Goal: Entertainment & Leisure: Browse casually

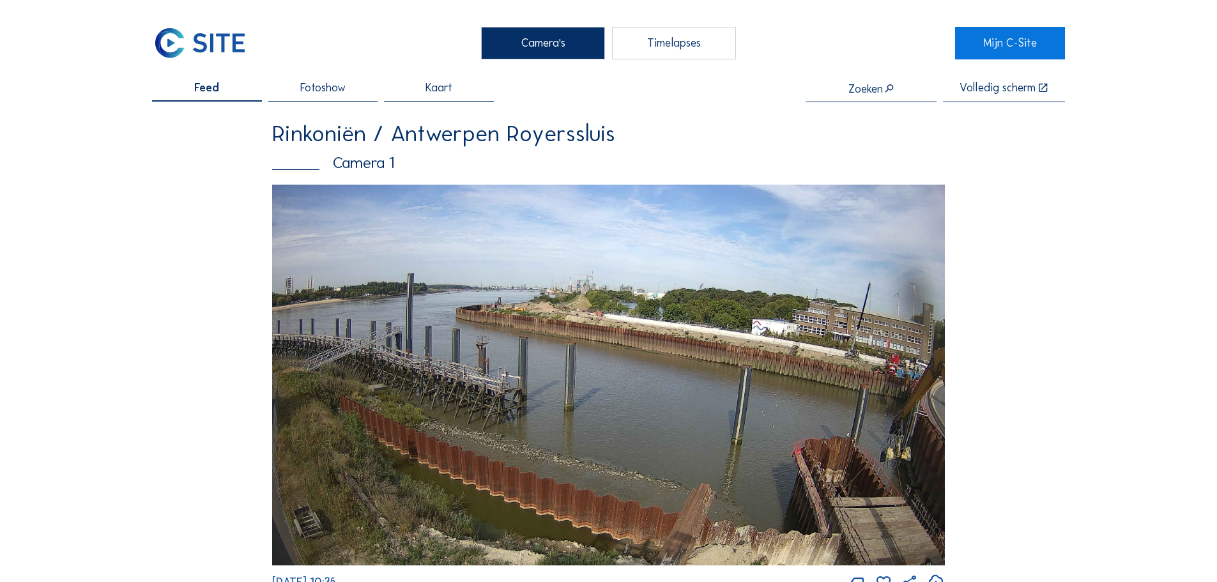
scroll to position [2172, 0]
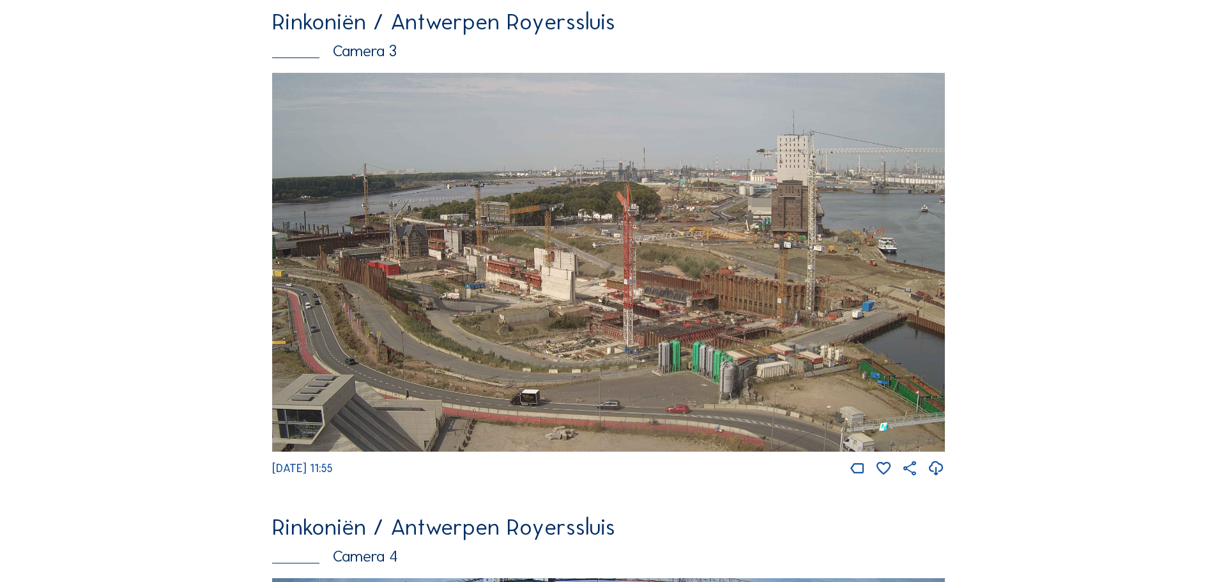
scroll to position [2045, 0]
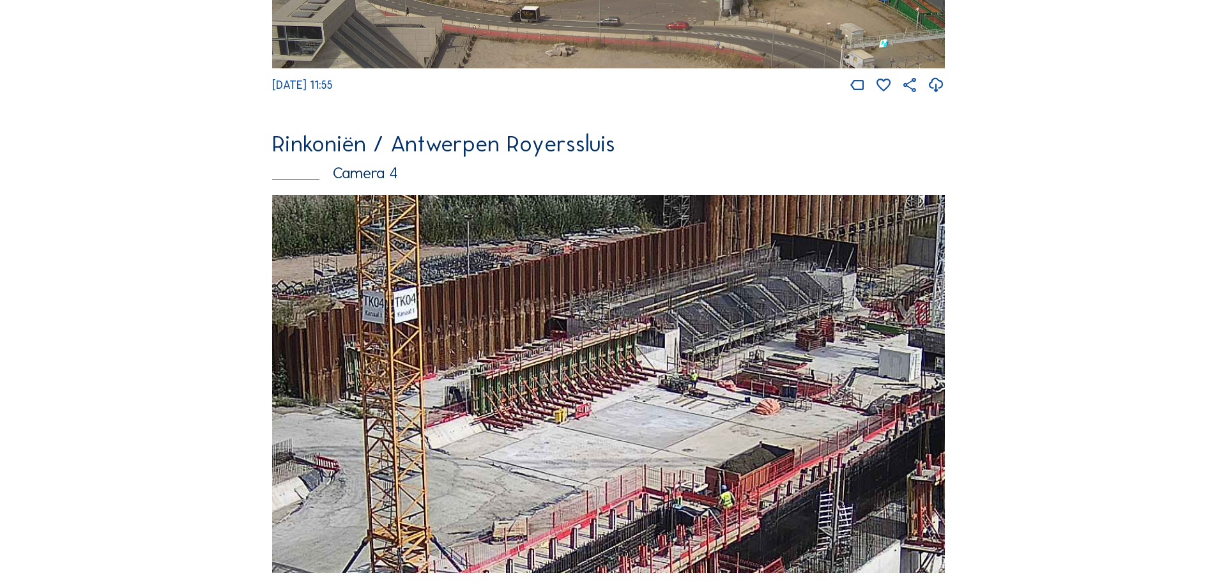
drag, startPoint x: 734, startPoint y: 414, endPoint x: 698, endPoint y: 429, distance: 38.9
click at [698, 429] on img at bounding box center [608, 384] width 673 height 379
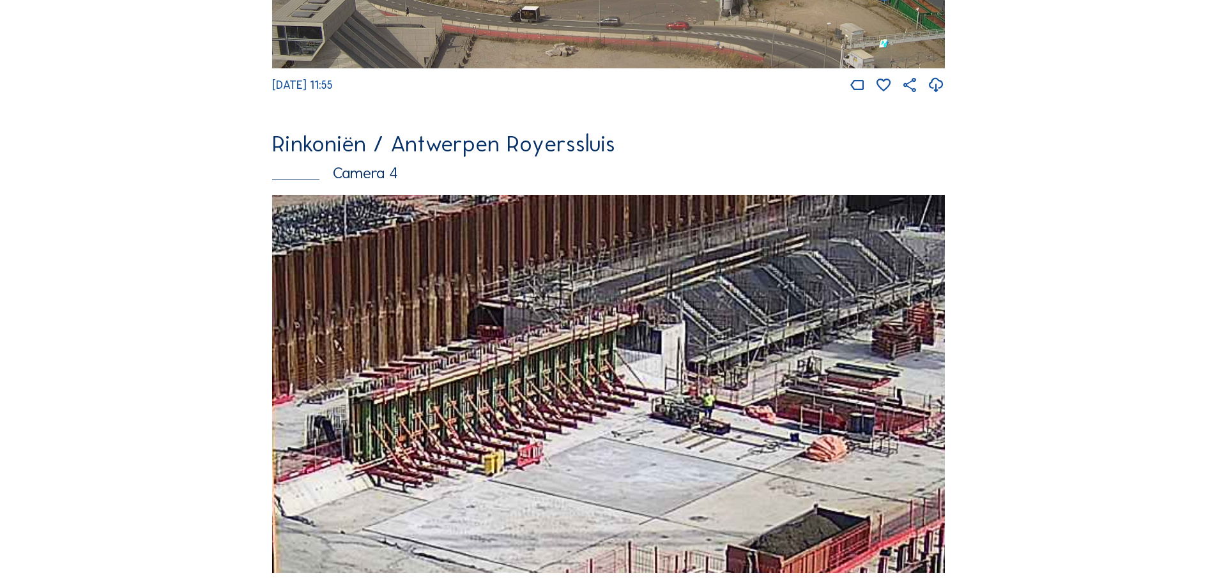
drag, startPoint x: 645, startPoint y: 437, endPoint x: 661, endPoint y: 421, distance: 22.6
click at [661, 421] on img at bounding box center [608, 384] width 673 height 379
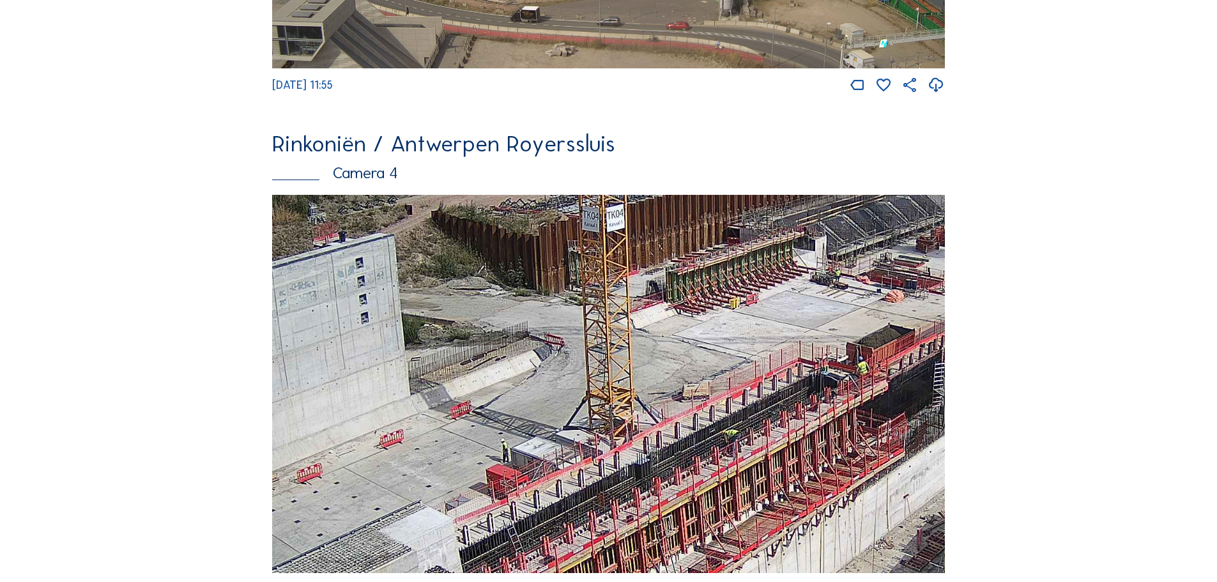
drag, startPoint x: 758, startPoint y: 390, endPoint x: 939, endPoint y: 220, distance: 249.0
click at [939, 220] on img at bounding box center [608, 384] width 673 height 379
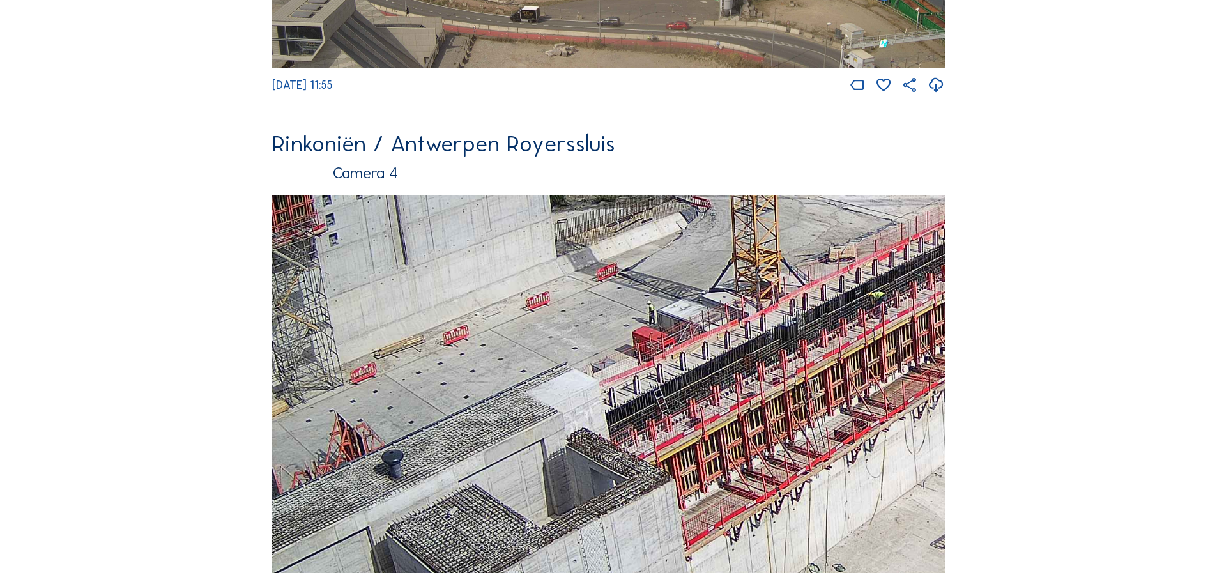
drag, startPoint x: 529, startPoint y: 538, endPoint x: 936, endPoint y: 255, distance: 496.5
click at [929, 259] on img at bounding box center [608, 384] width 673 height 379
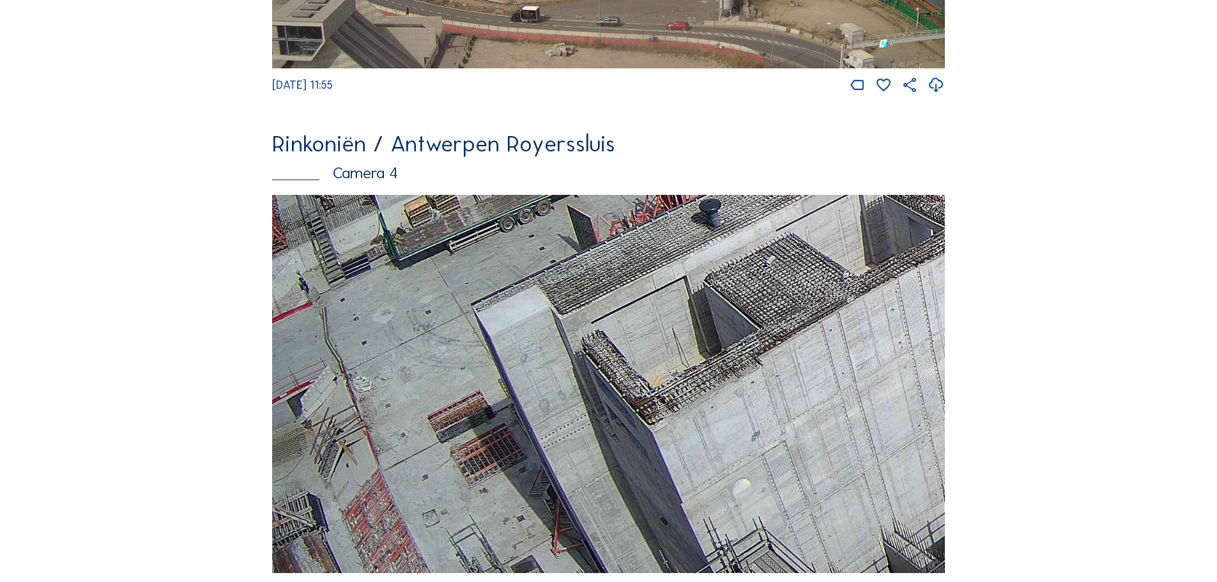
drag, startPoint x: 584, startPoint y: 464, endPoint x: 738, endPoint y: 338, distance: 199.3
click at [738, 338] on img at bounding box center [608, 384] width 673 height 379
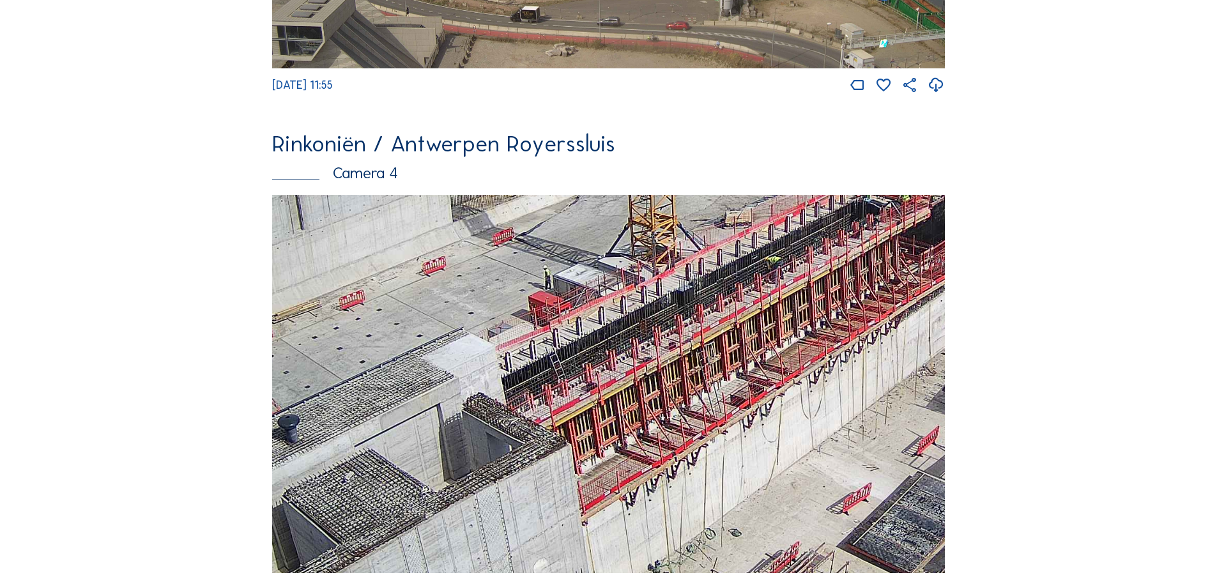
drag, startPoint x: 690, startPoint y: 459, endPoint x: 339, endPoint y: 612, distance: 382.4
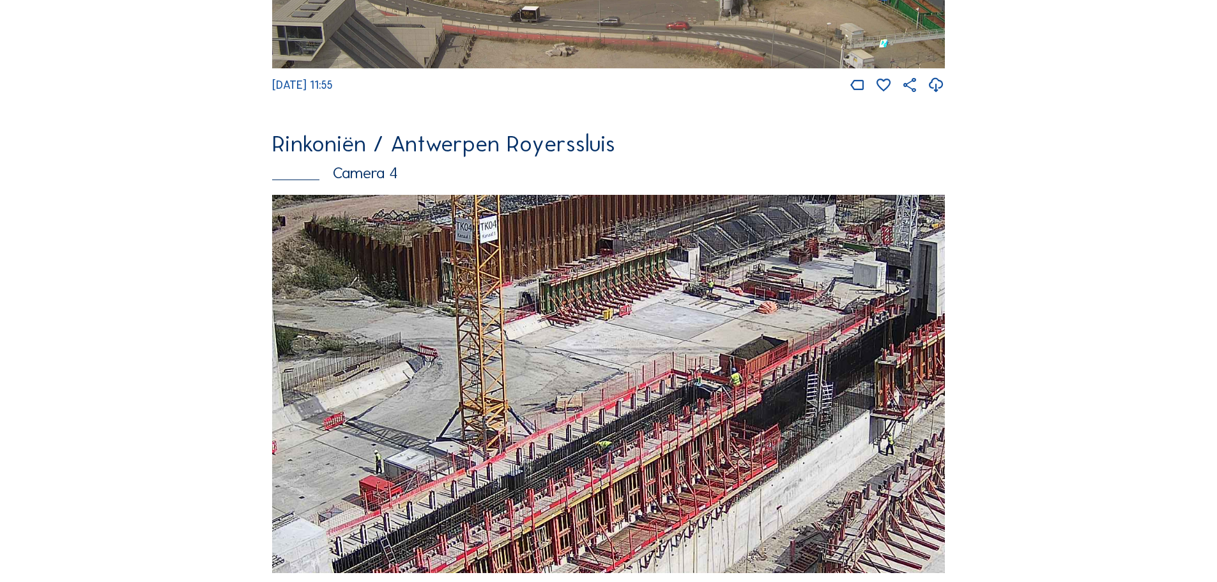
drag, startPoint x: 765, startPoint y: 310, endPoint x: 399, endPoint y: 580, distance: 454.9
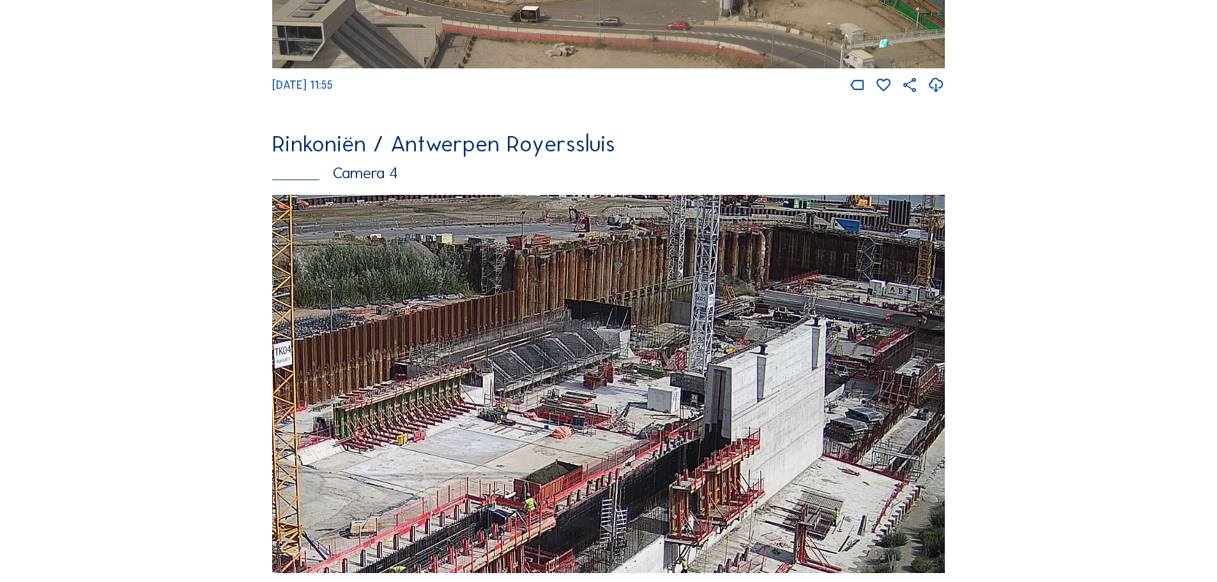
drag, startPoint x: 462, startPoint y: 423, endPoint x: 672, endPoint y: 218, distance: 292.7
click at [661, 227] on img at bounding box center [608, 384] width 673 height 379
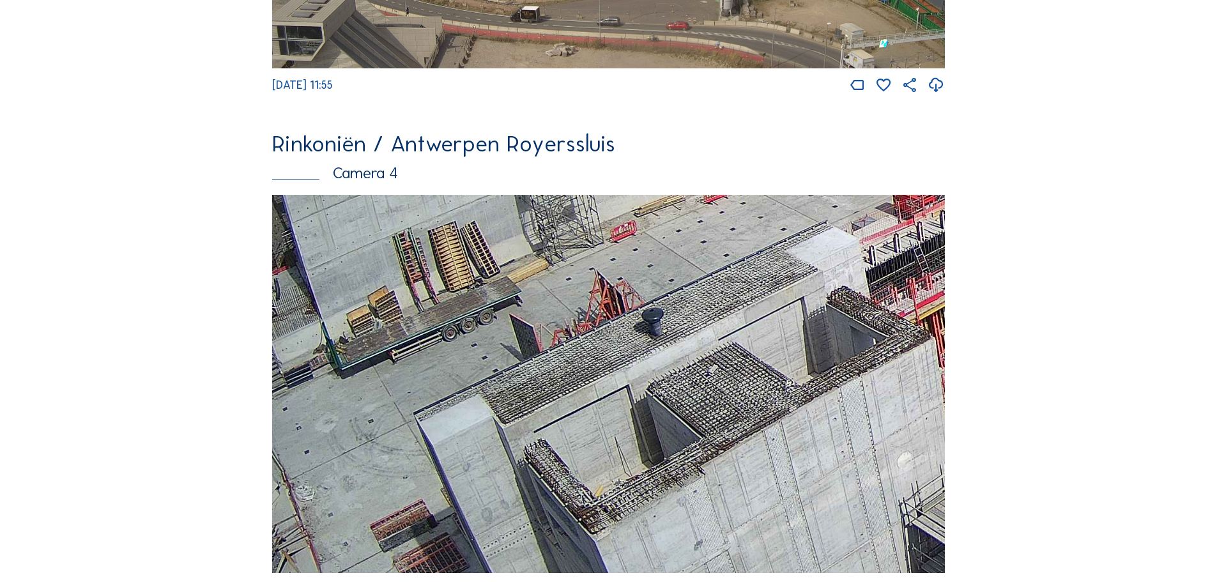
drag, startPoint x: 937, startPoint y: 365, endPoint x: 996, endPoint y: 300, distance: 88.6
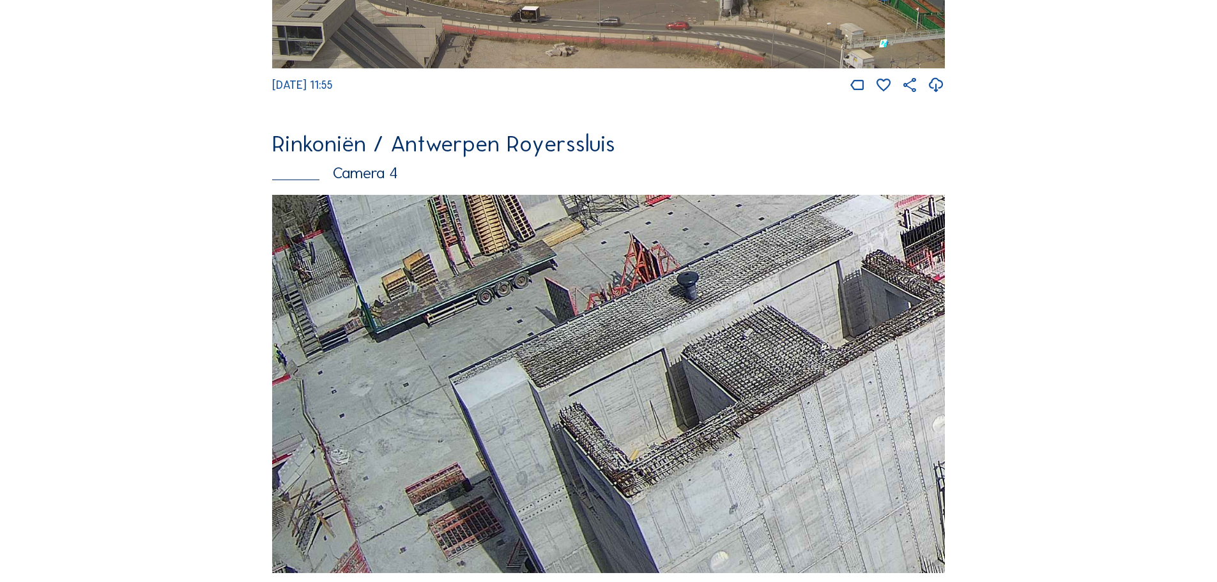
drag, startPoint x: 778, startPoint y: 358, endPoint x: 314, endPoint y: 487, distance: 481.8
click at [317, 490] on img at bounding box center [608, 384] width 673 height 379
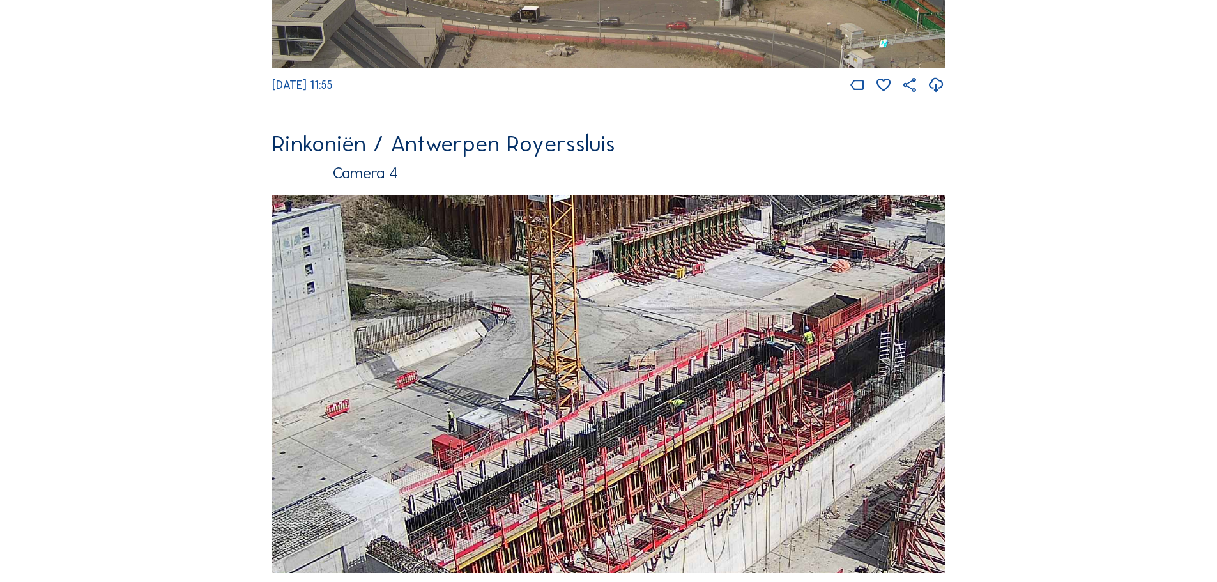
drag, startPoint x: 648, startPoint y: 370, endPoint x: 613, endPoint y: 505, distance: 138.7
click at [613, 505] on img at bounding box center [608, 384] width 673 height 379
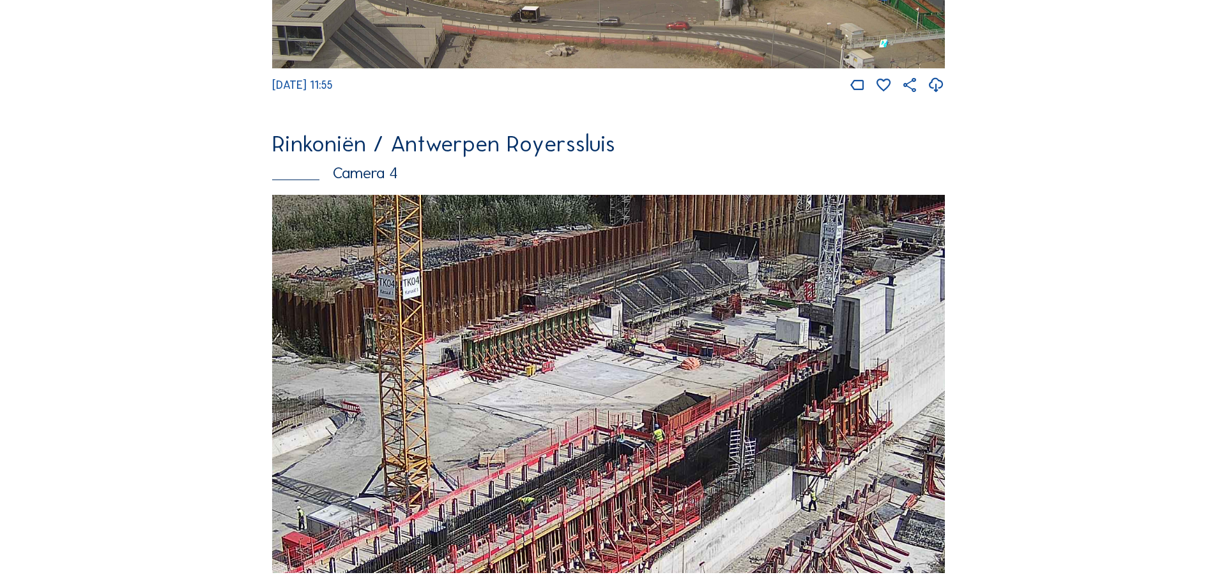
drag, startPoint x: 522, startPoint y: 496, endPoint x: 464, endPoint y: 499, distance: 58.2
click at [468, 505] on img at bounding box center [608, 384] width 673 height 379
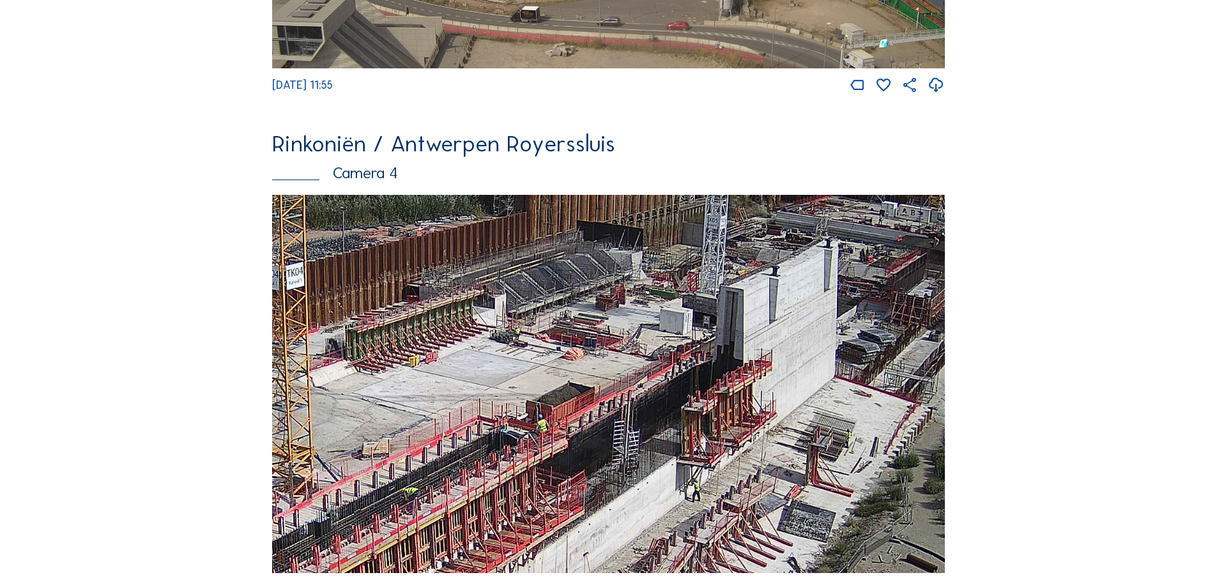
drag, startPoint x: 531, startPoint y: 459, endPoint x: 456, endPoint y: 443, distance: 76.9
click at [456, 443] on img at bounding box center [608, 384] width 673 height 379
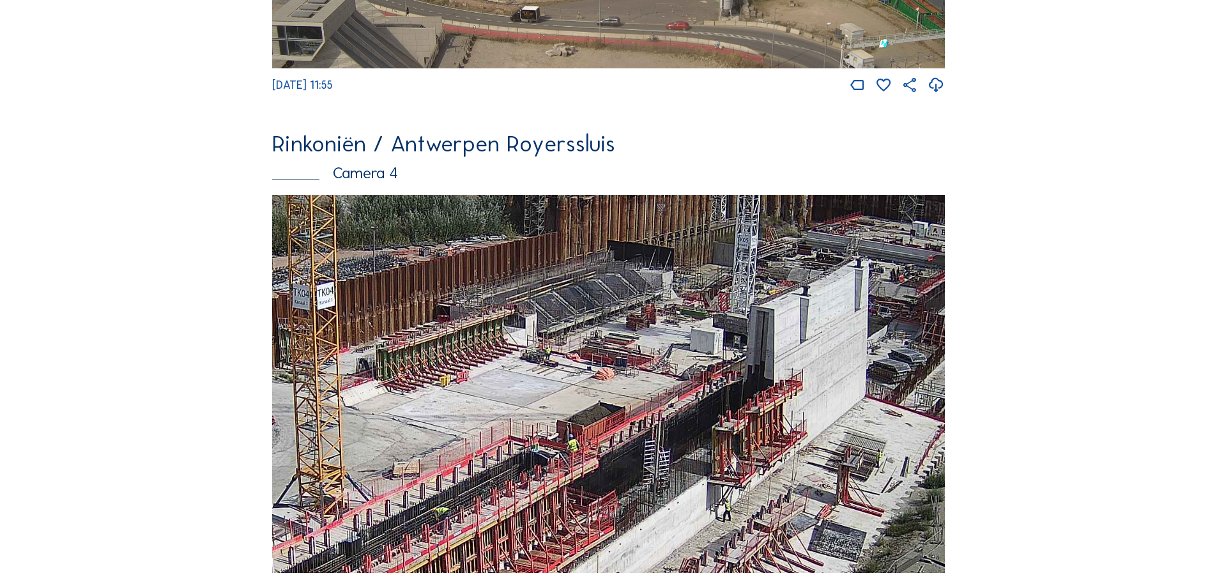
drag, startPoint x: 431, startPoint y: 337, endPoint x: 462, endPoint y: 356, distance: 36.5
click at [462, 356] on img at bounding box center [608, 384] width 673 height 379
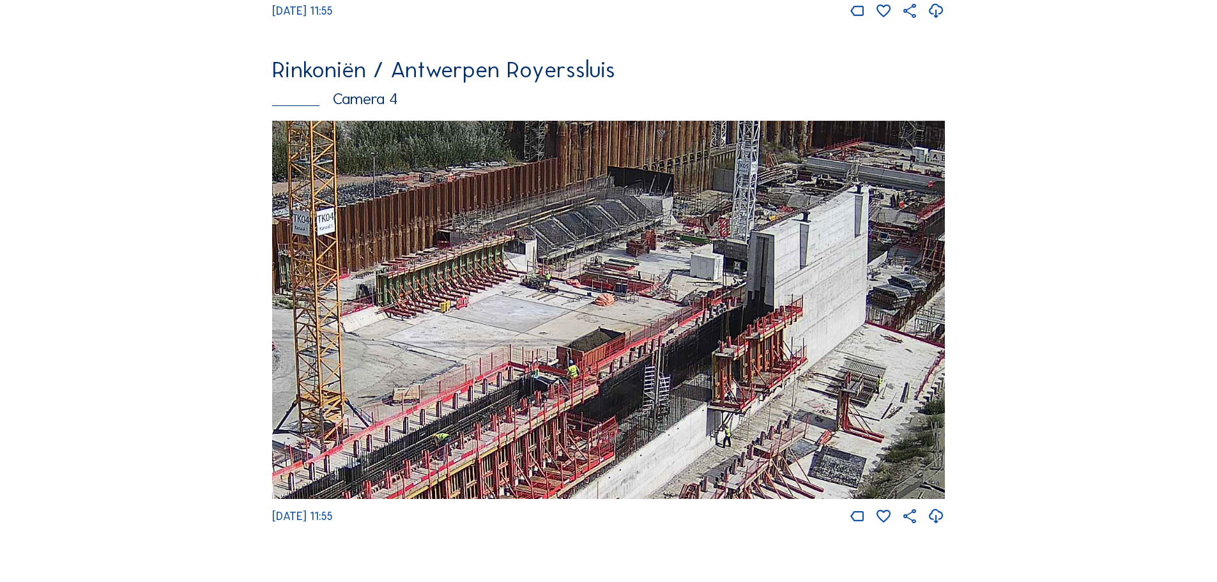
scroll to position [2172, 0]
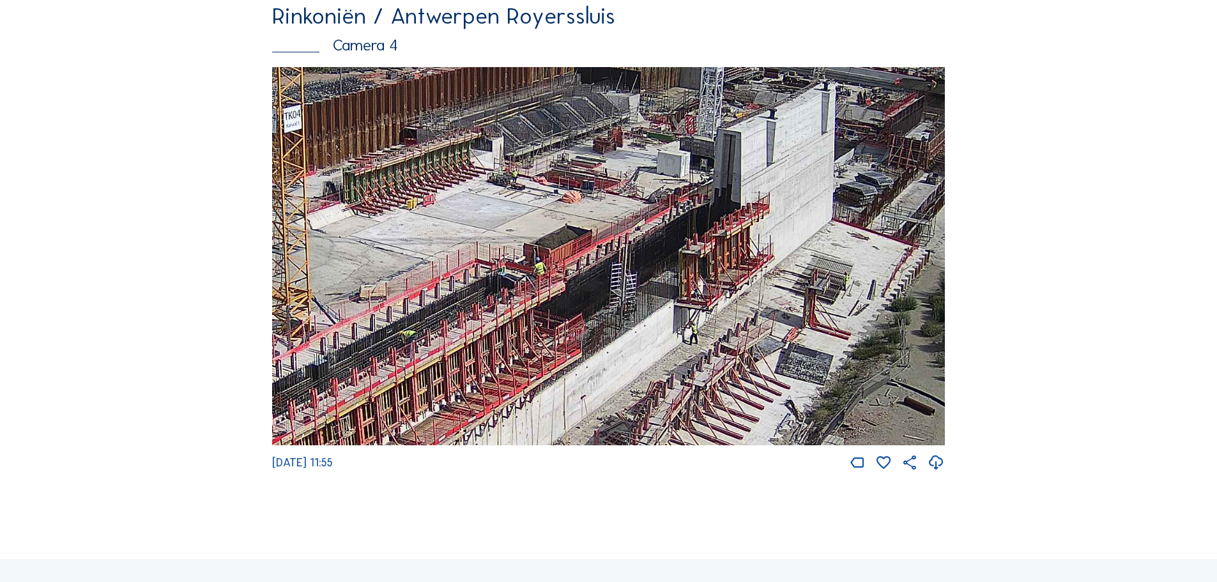
drag, startPoint x: 704, startPoint y: 358, endPoint x: 667, endPoint y: 300, distance: 68.9
click at [667, 301] on img at bounding box center [608, 256] width 673 height 379
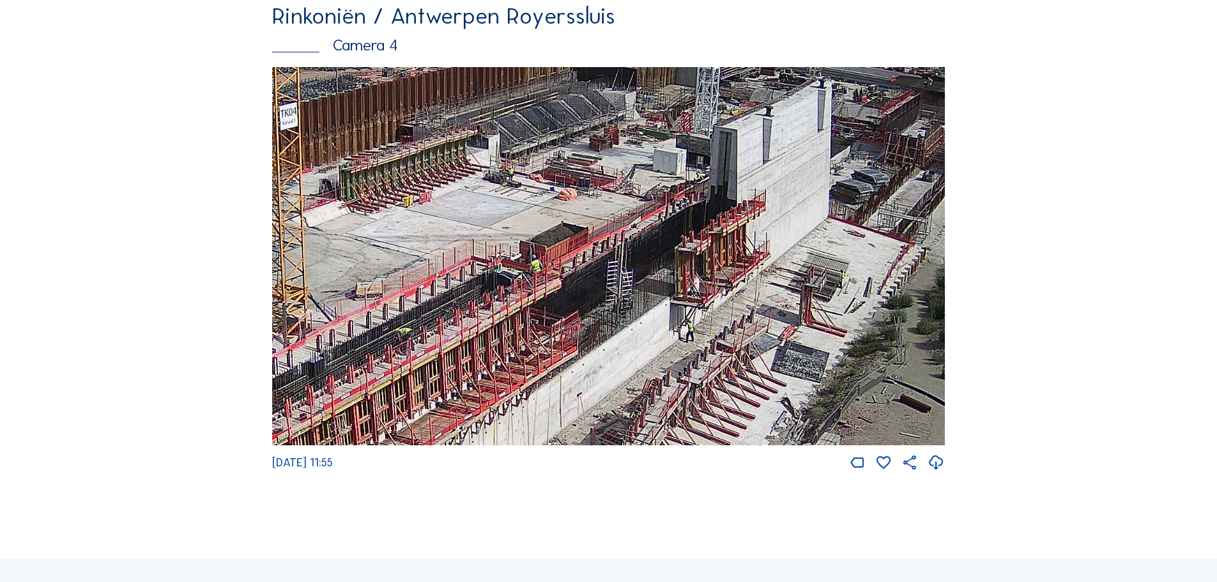
drag, startPoint x: 744, startPoint y: 307, endPoint x: 736, endPoint y: 331, distance: 25.0
click at [736, 331] on img at bounding box center [608, 256] width 673 height 379
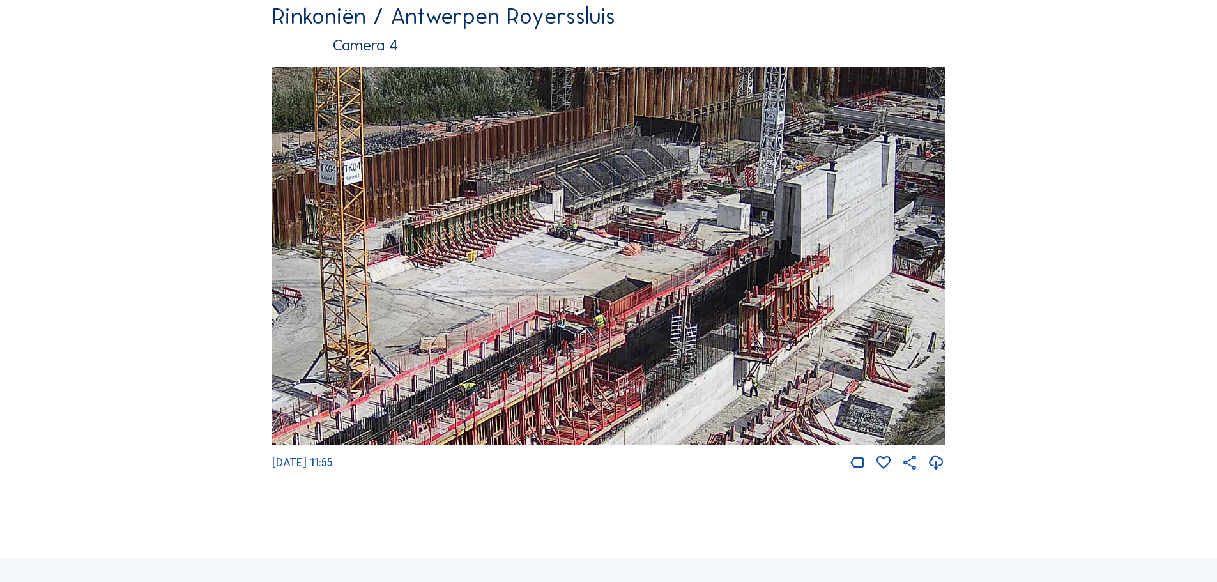
drag, startPoint x: 699, startPoint y: 296, endPoint x: 737, endPoint y: 309, distance: 39.8
click at [737, 309] on img at bounding box center [608, 256] width 673 height 379
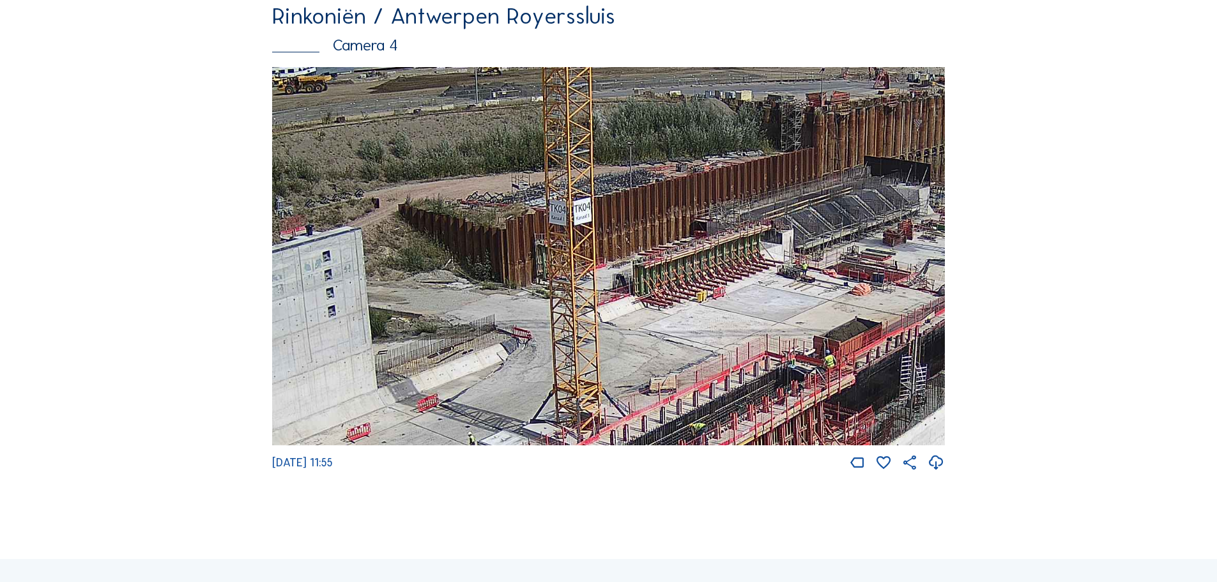
drag, startPoint x: 481, startPoint y: 263, endPoint x: 705, endPoint y: 301, distance: 226.9
click at [705, 301] on img at bounding box center [608, 256] width 673 height 379
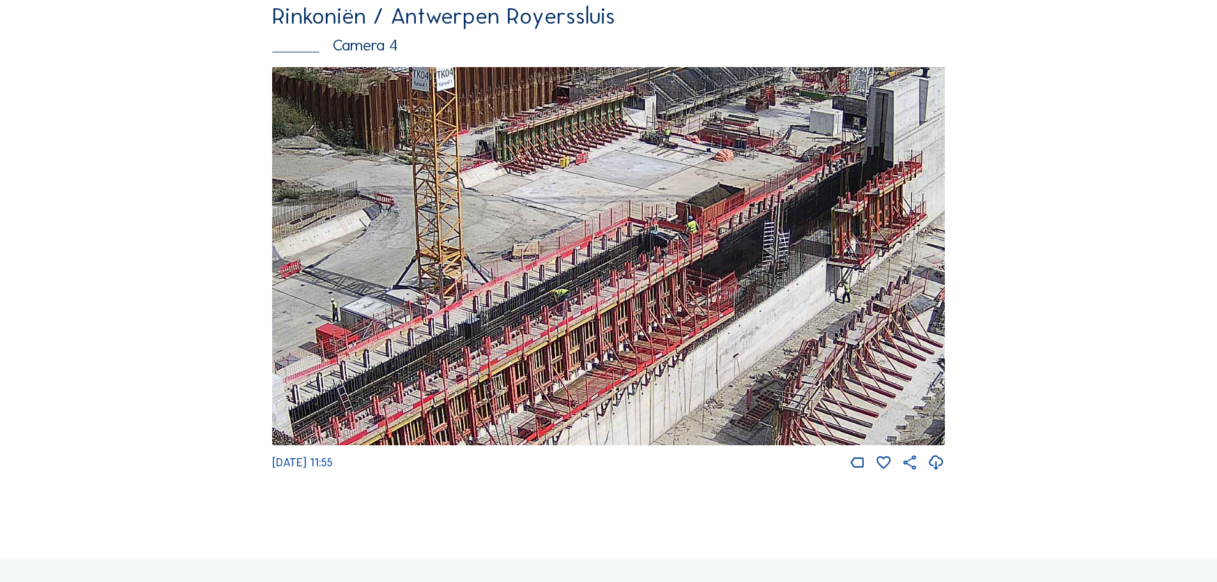
drag, startPoint x: 856, startPoint y: 236, endPoint x: 709, endPoint y: 84, distance: 210.9
click at [720, 71] on div "Rinkoniën / Antwerpen Royerssluis Camera 4 Tu 26 Aug 2025 11:55" at bounding box center [608, 238] width 673 height 468
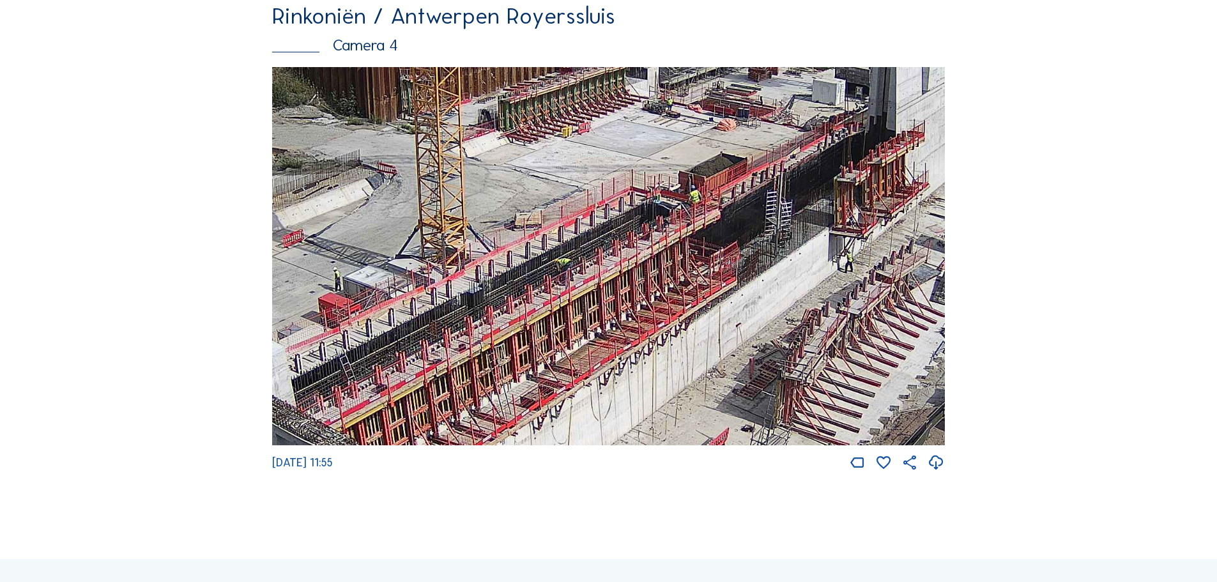
drag, startPoint x: 432, startPoint y: 333, endPoint x: 816, endPoint y: 108, distance: 445.2
click at [816, 108] on img at bounding box center [608, 256] width 673 height 379
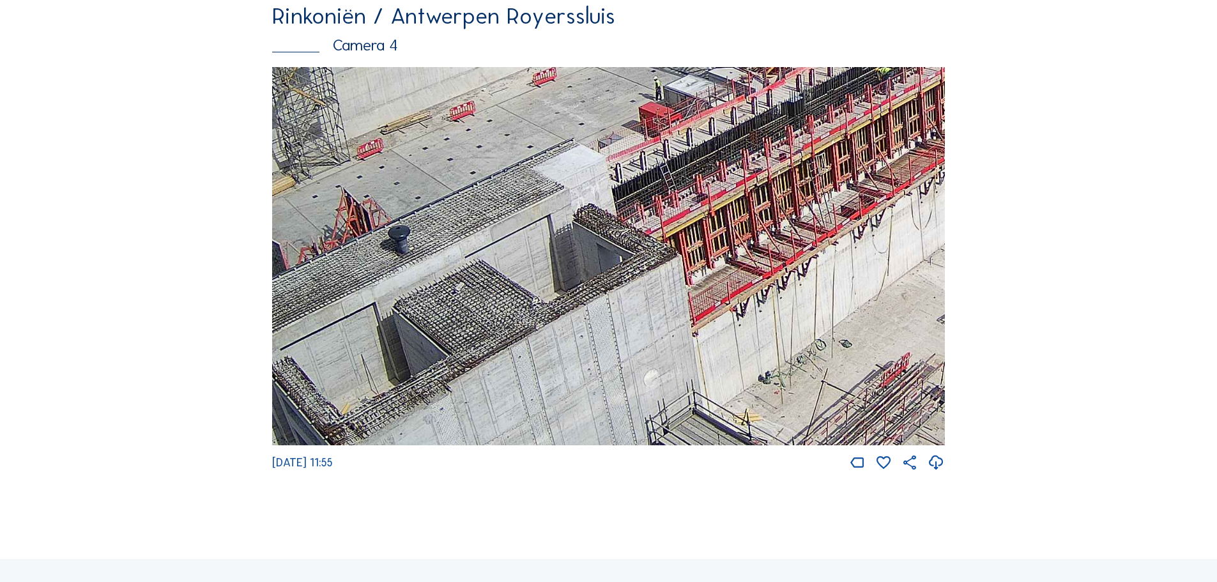
drag, startPoint x: 655, startPoint y: 250, endPoint x: 1226, endPoint y: -77, distance: 658.4
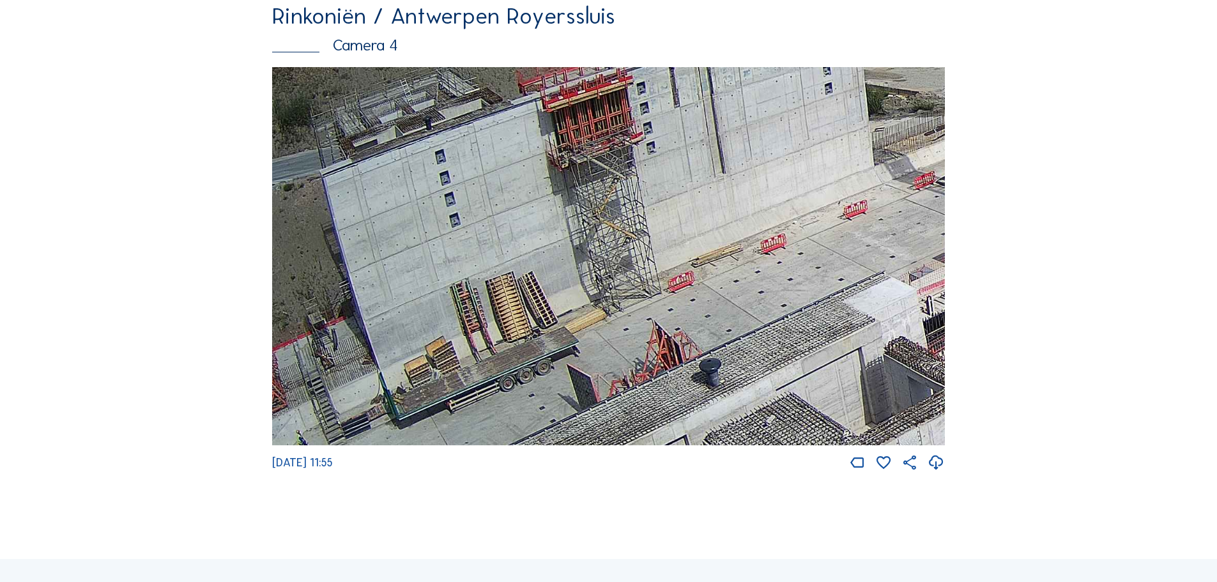
drag, startPoint x: 594, startPoint y: 483, endPoint x: 604, endPoint y: 537, distance: 54.6
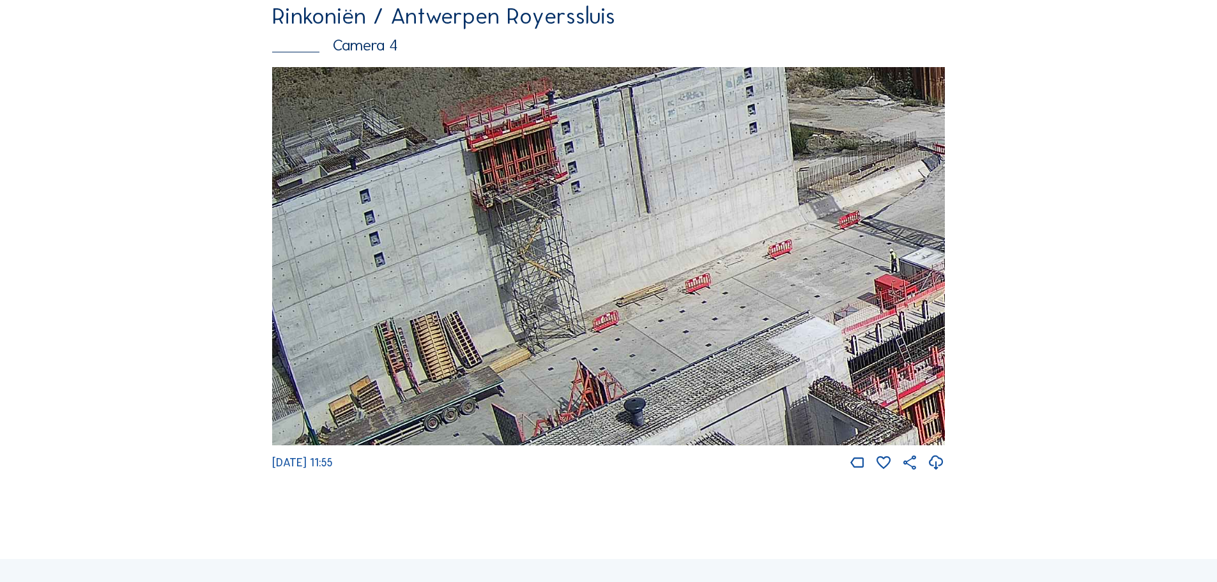
drag, startPoint x: 712, startPoint y: 217, endPoint x: 636, endPoint y: 257, distance: 85.1
click at [636, 257] on img at bounding box center [608, 256] width 673 height 379
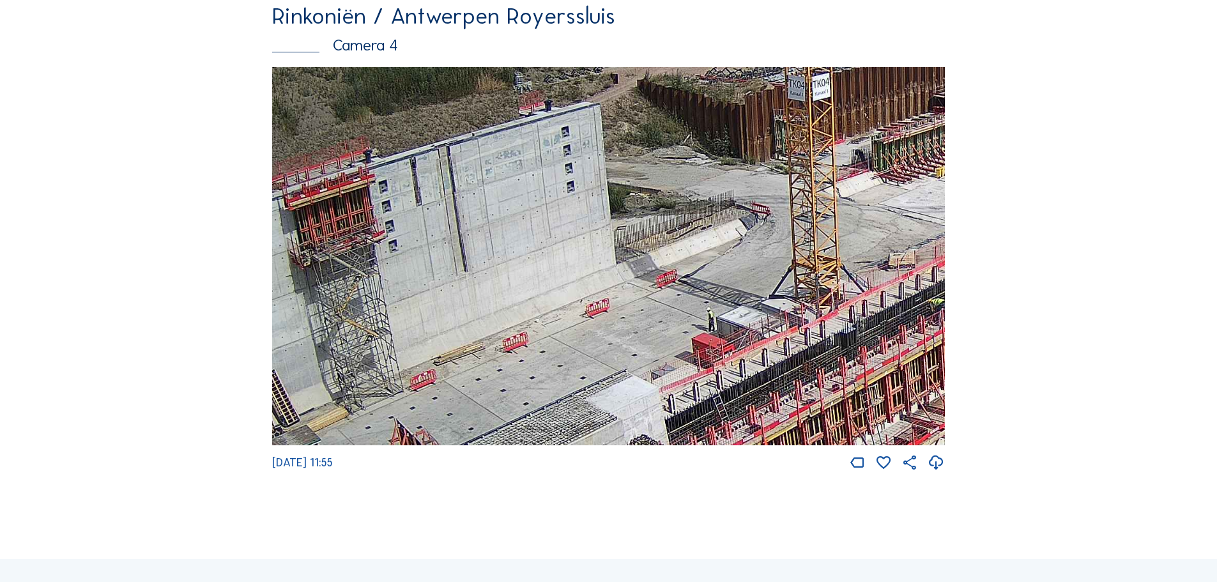
drag, startPoint x: 650, startPoint y: 242, endPoint x: 623, endPoint y: 254, distance: 29.2
click at [623, 254] on img at bounding box center [608, 256] width 673 height 379
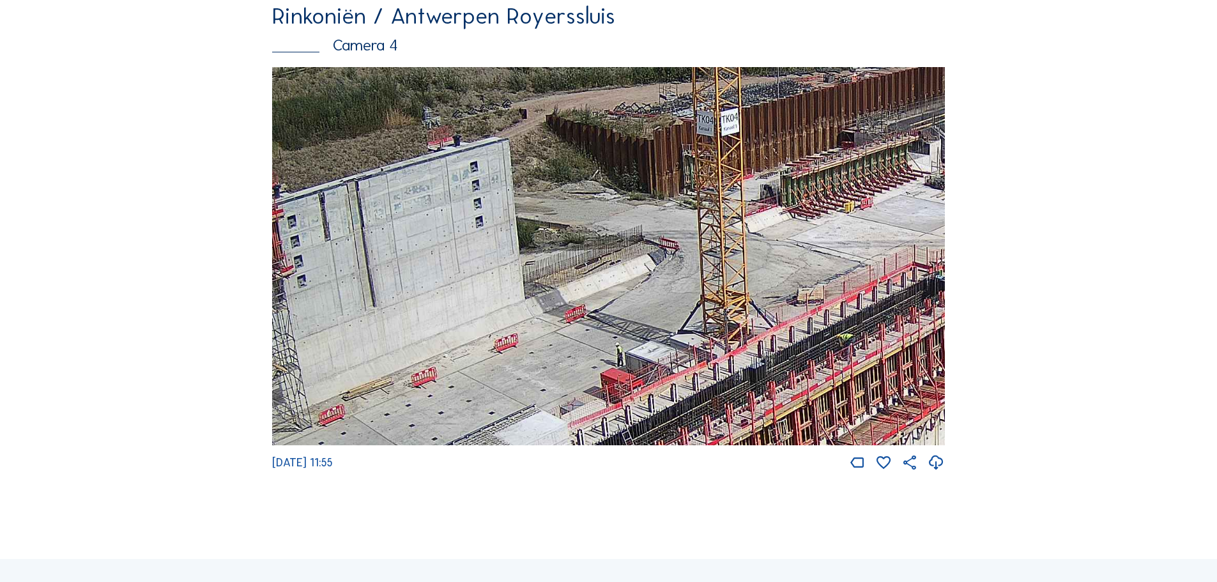
drag, startPoint x: 812, startPoint y: 217, endPoint x: 726, endPoint y: 248, distance: 91.1
click at [726, 248] on img at bounding box center [608, 256] width 673 height 379
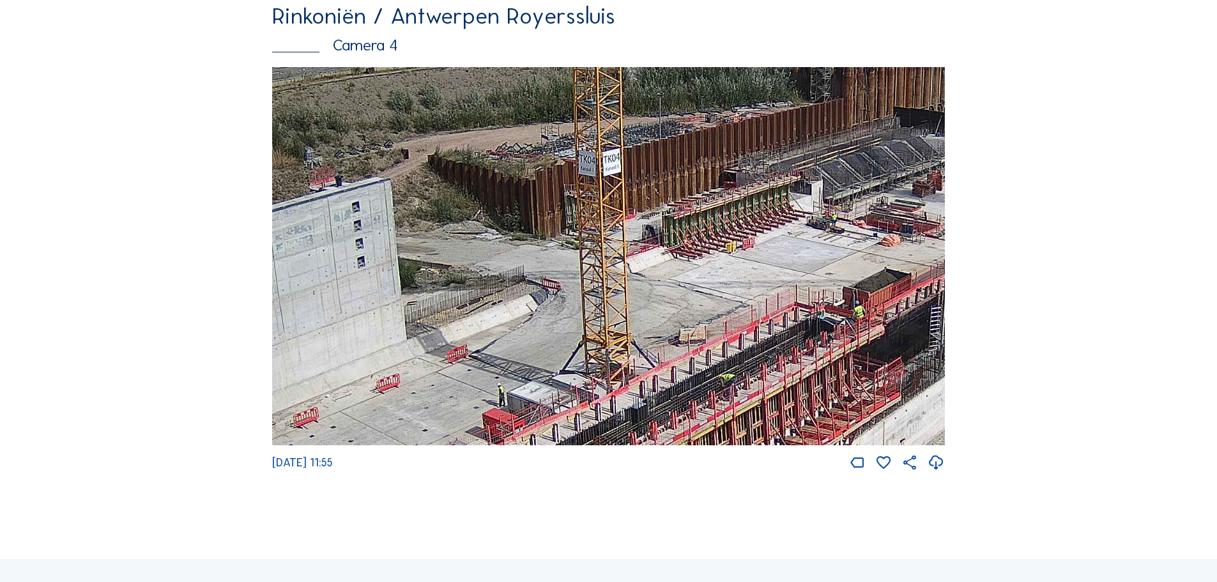
drag, startPoint x: 827, startPoint y: 217, endPoint x: 708, endPoint y: 257, distance: 124.8
click at [708, 257] on img at bounding box center [608, 256] width 673 height 379
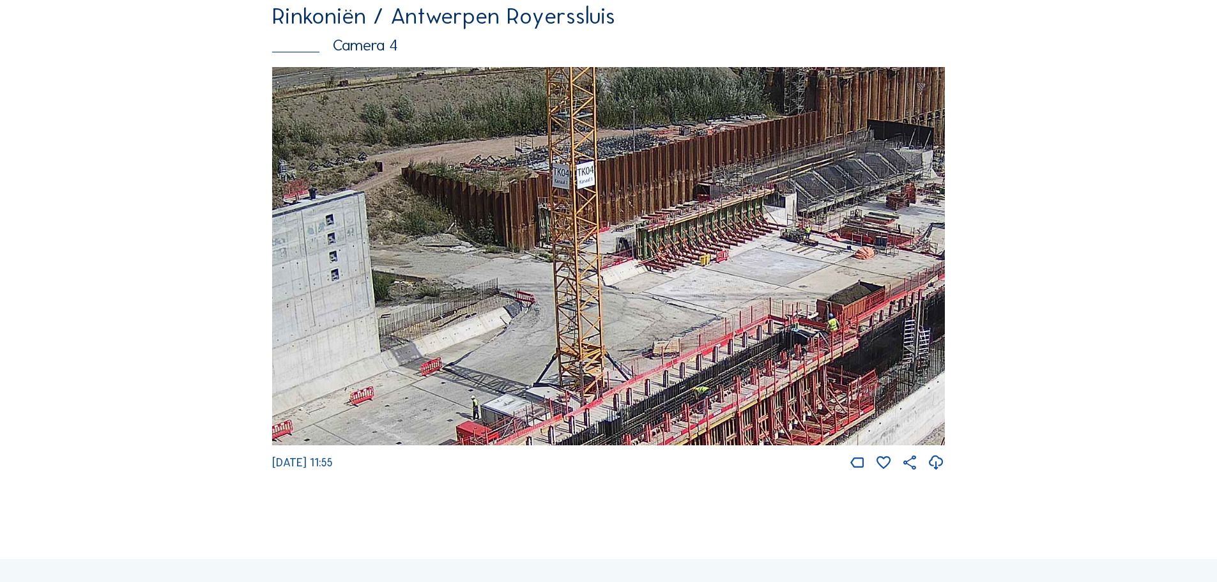
drag, startPoint x: 800, startPoint y: 227, endPoint x: 687, endPoint y: 263, distance: 118.4
click at [687, 263] on img at bounding box center [608, 256] width 673 height 379
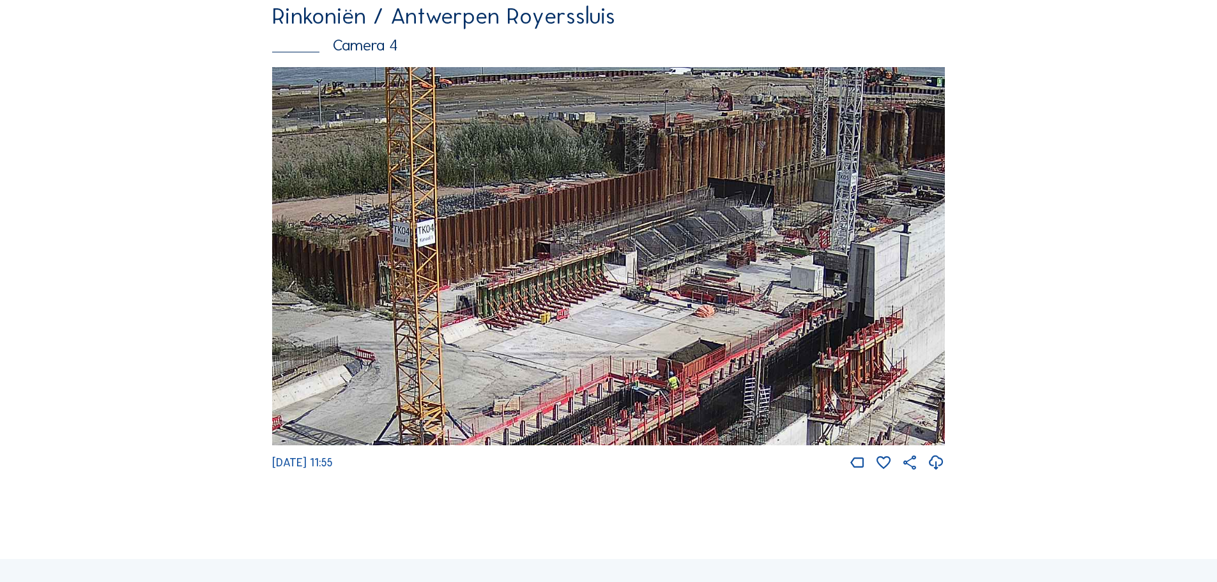
drag, startPoint x: 797, startPoint y: 237, endPoint x: 724, endPoint y: 273, distance: 81.1
click at [724, 273] on img at bounding box center [608, 256] width 673 height 379
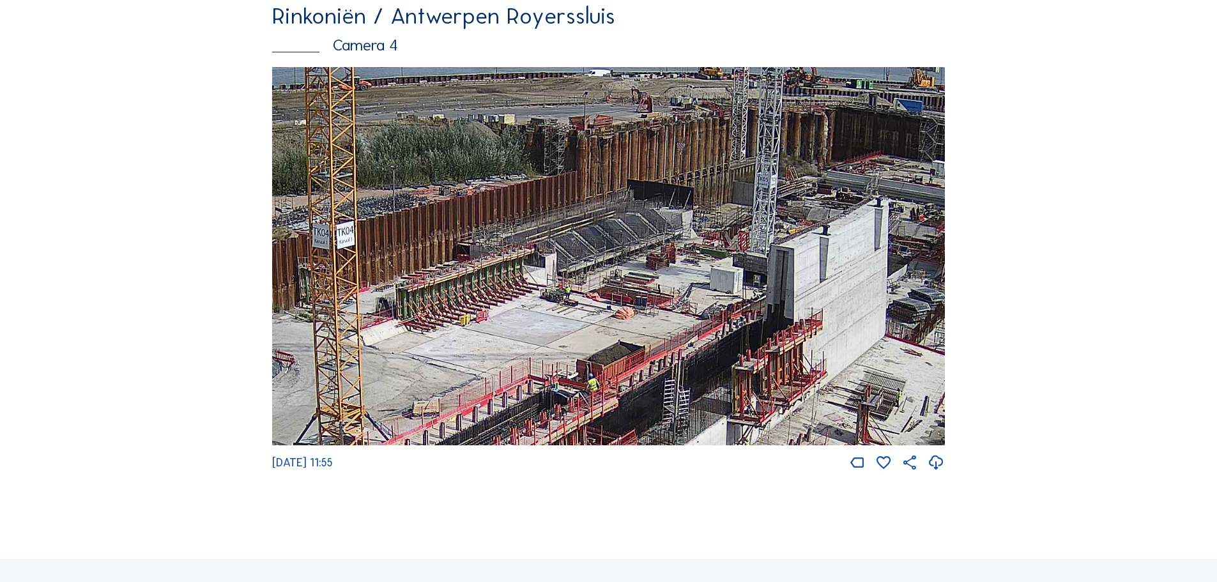
drag, startPoint x: 867, startPoint y: 250, endPoint x: 738, endPoint y: 255, distance: 129.2
click at [738, 255] on img at bounding box center [608, 256] width 673 height 379
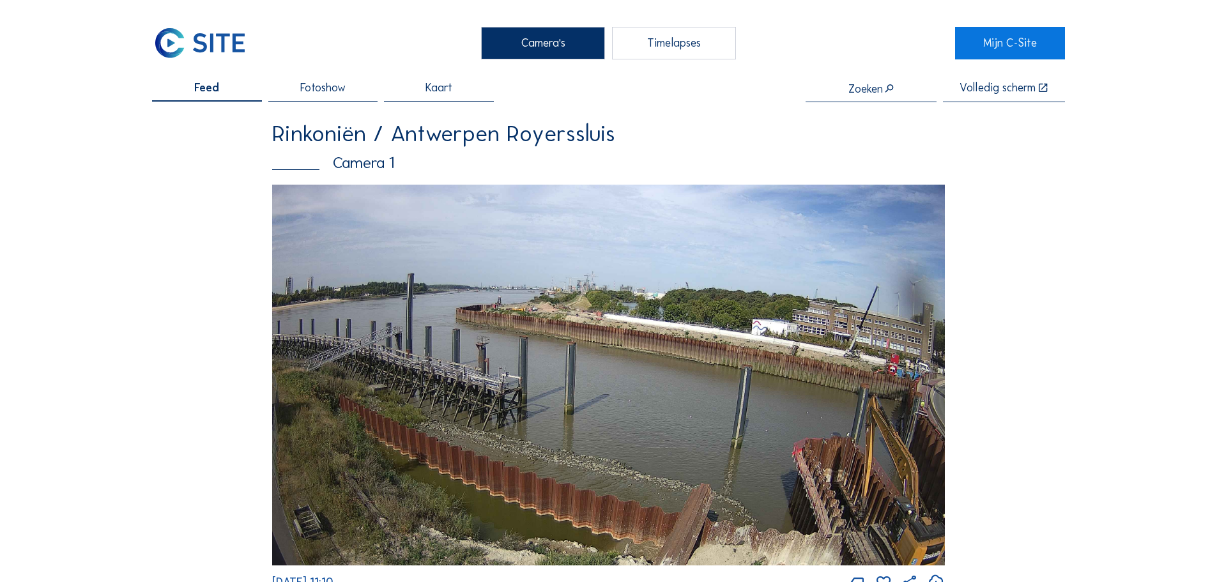
click at [200, 49] on img at bounding box center [200, 43] width 96 height 32
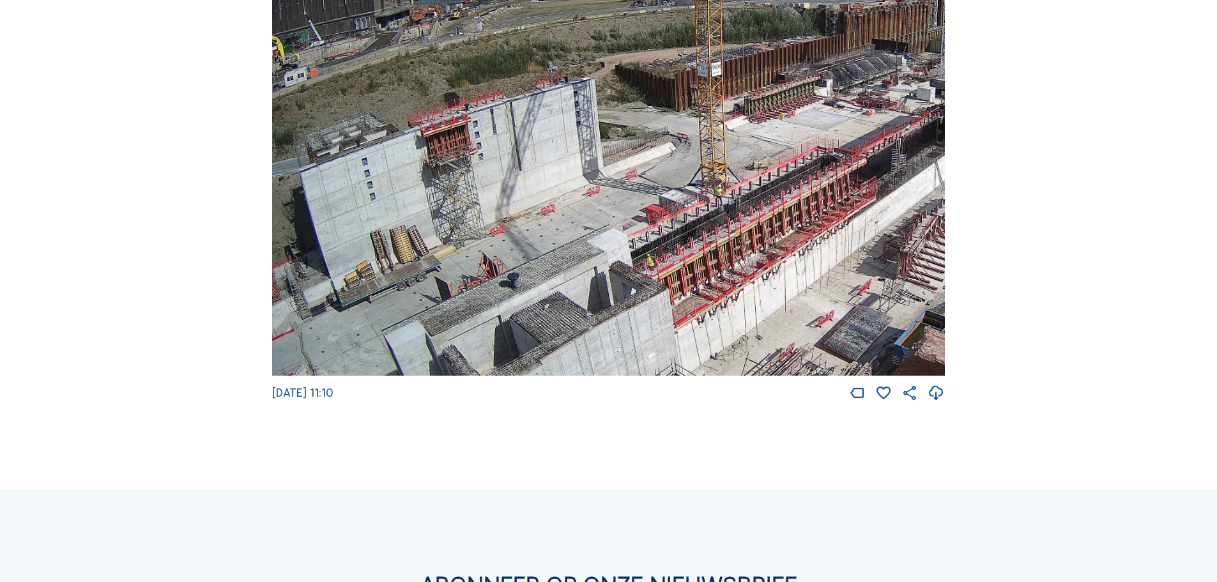
scroll to position [2172, 0]
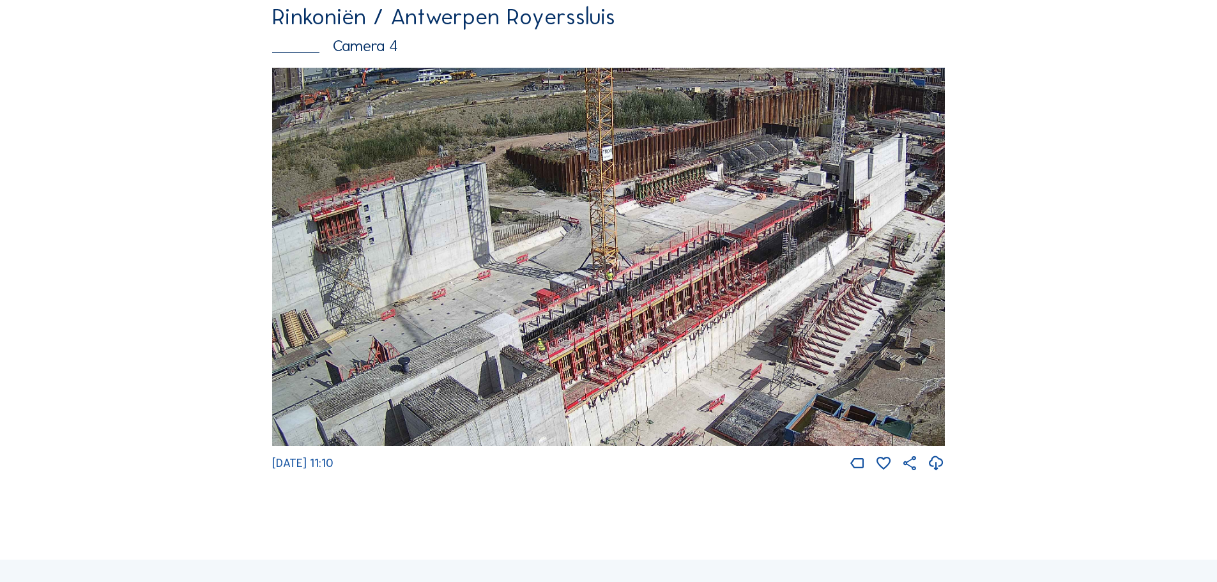
drag, startPoint x: 690, startPoint y: 278, endPoint x: 524, endPoint y: 291, distance: 166.6
click at [524, 291] on img at bounding box center [608, 257] width 673 height 379
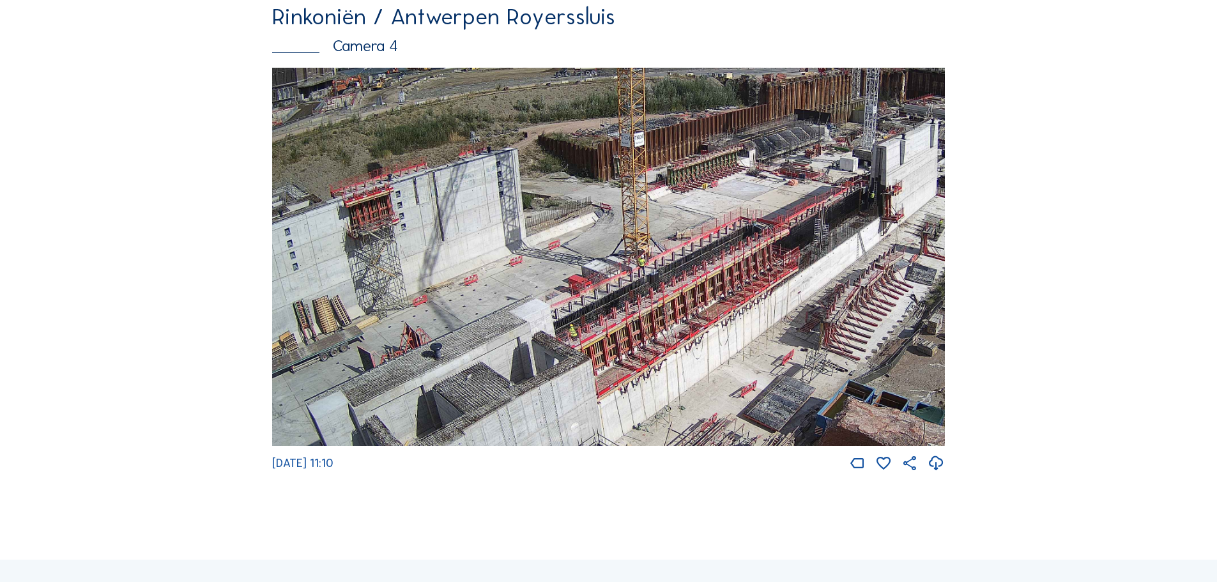
drag, startPoint x: 436, startPoint y: 298, endPoint x: 525, endPoint y: 284, distance: 89.9
click at [525, 284] on img at bounding box center [608, 257] width 673 height 379
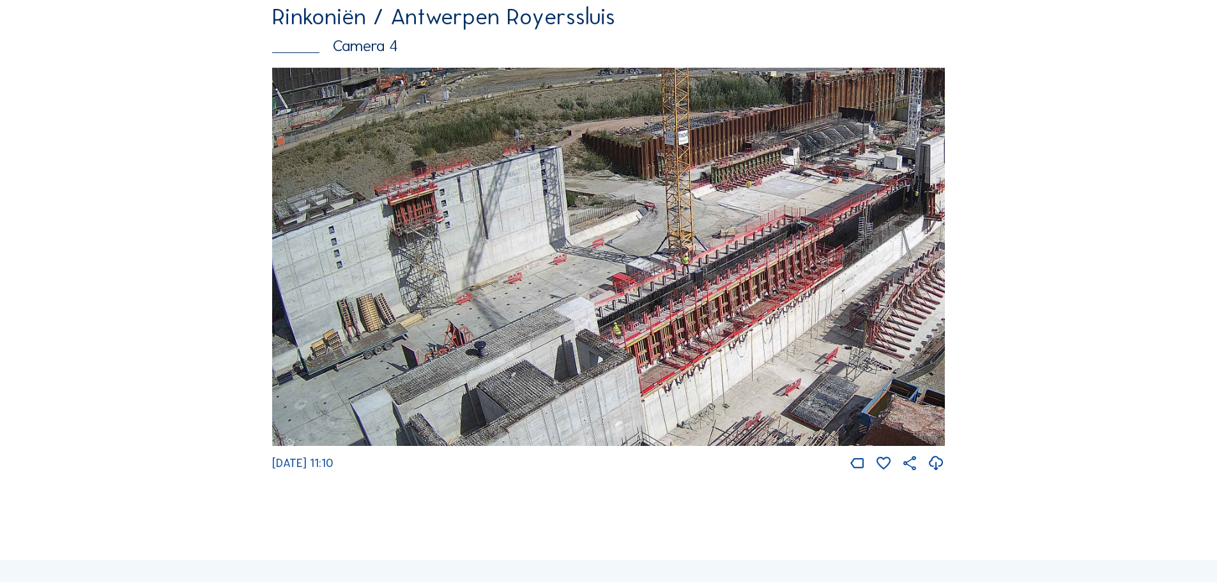
drag, startPoint x: 456, startPoint y: 266, endPoint x: 500, endPoint y: 264, distance: 44.1
click at [500, 264] on img at bounding box center [608, 257] width 673 height 379
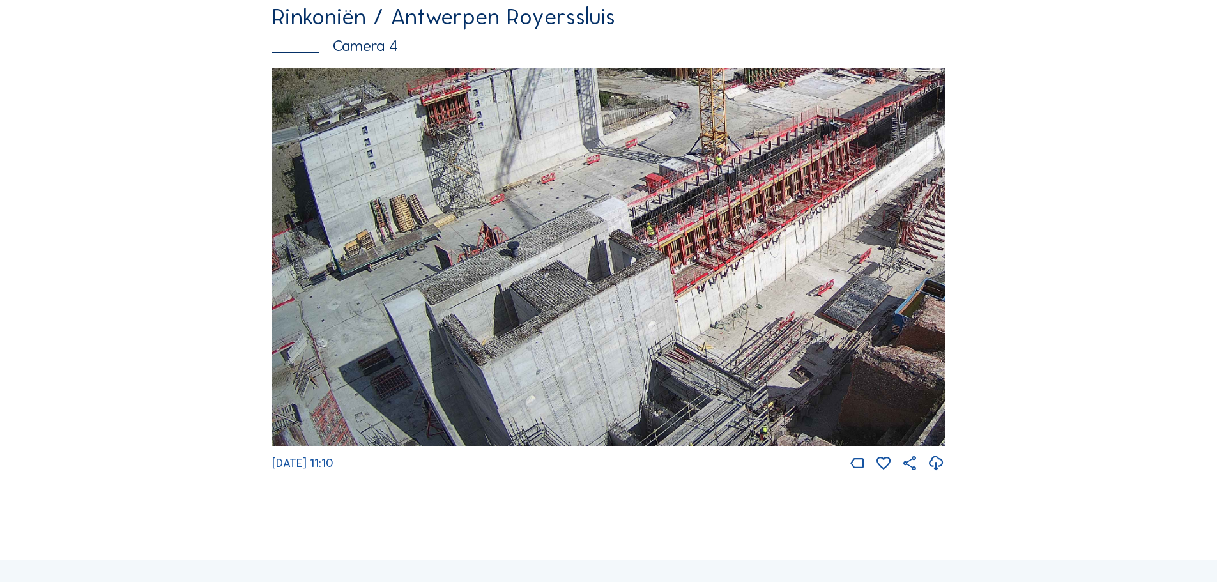
drag, startPoint x: 634, startPoint y: 173, endPoint x: 713, endPoint y: 143, distance: 85.3
click at [713, 143] on img at bounding box center [608, 257] width 673 height 379
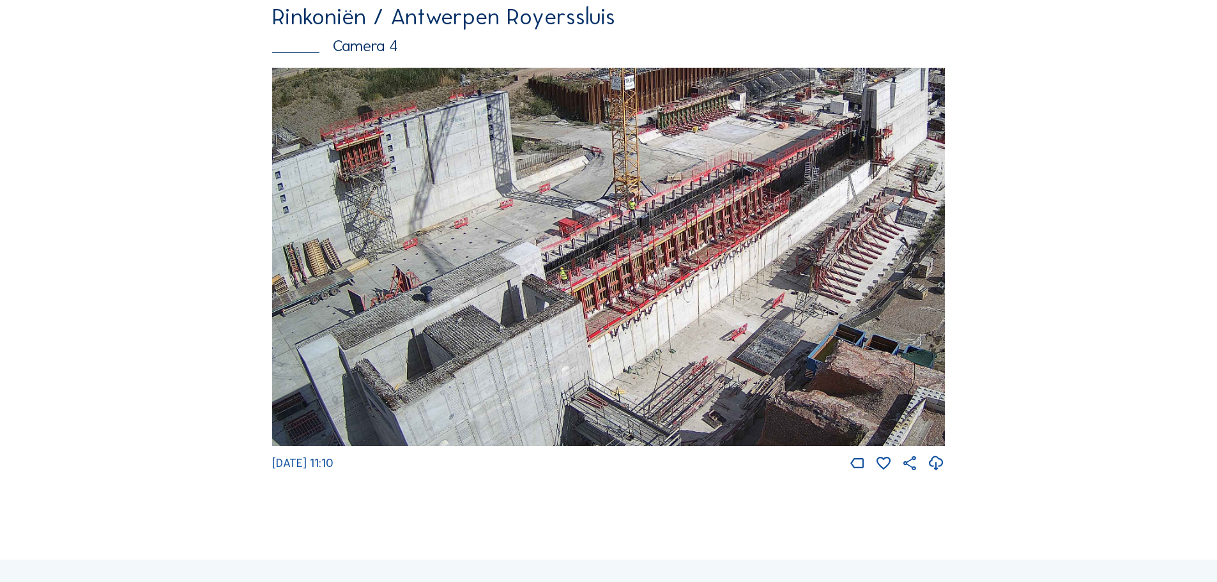
drag, startPoint x: 664, startPoint y: 231, endPoint x: 595, endPoint y: 271, distance: 79.3
click at [595, 271] on img at bounding box center [608, 257] width 673 height 379
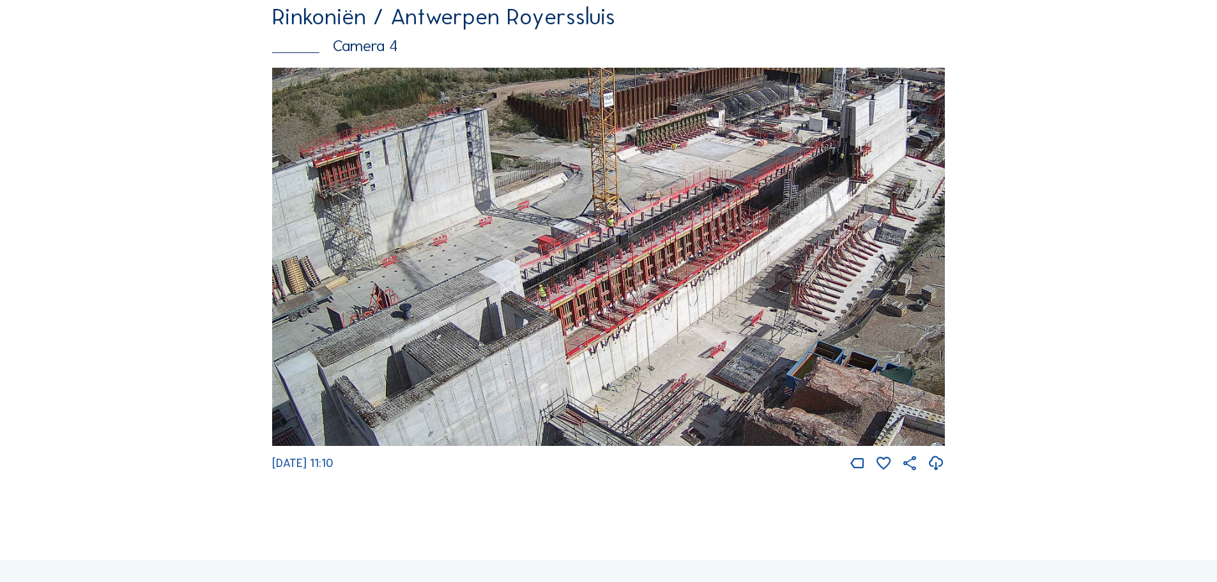
drag, startPoint x: 729, startPoint y: 226, endPoint x: 683, endPoint y: 247, distance: 50.0
click at [683, 247] on img at bounding box center [608, 257] width 673 height 379
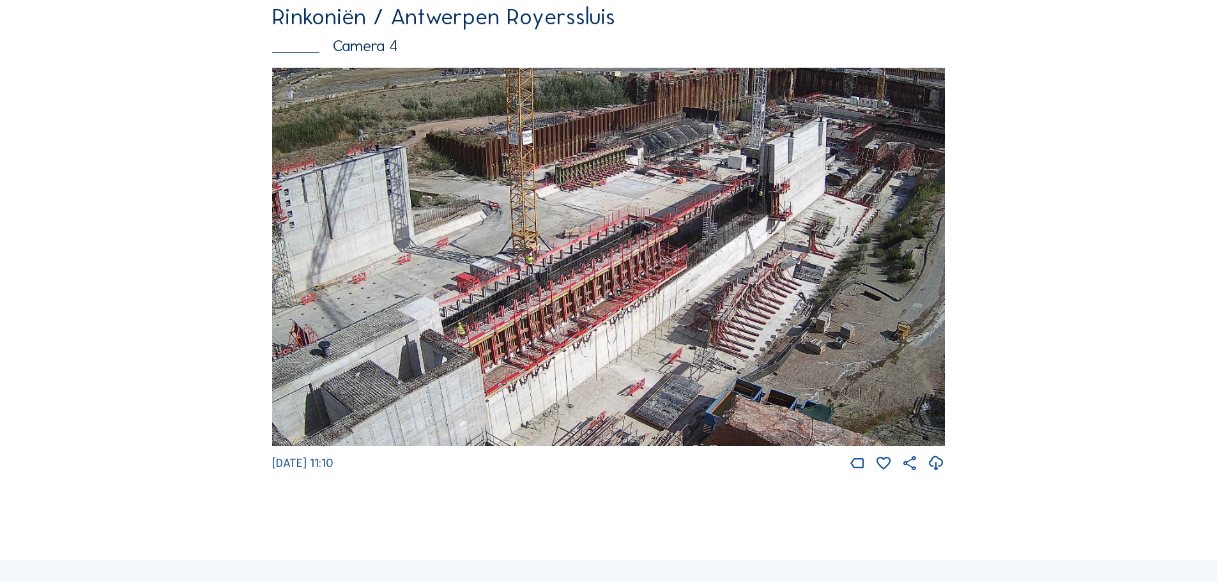
drag, startPoint x: 772, startPoint y: 210, endPoint x: 735, endPoint y: 227, distance: 40.3
click at [735, 227] on img at bounding box center [608, 257] width 673 height 379
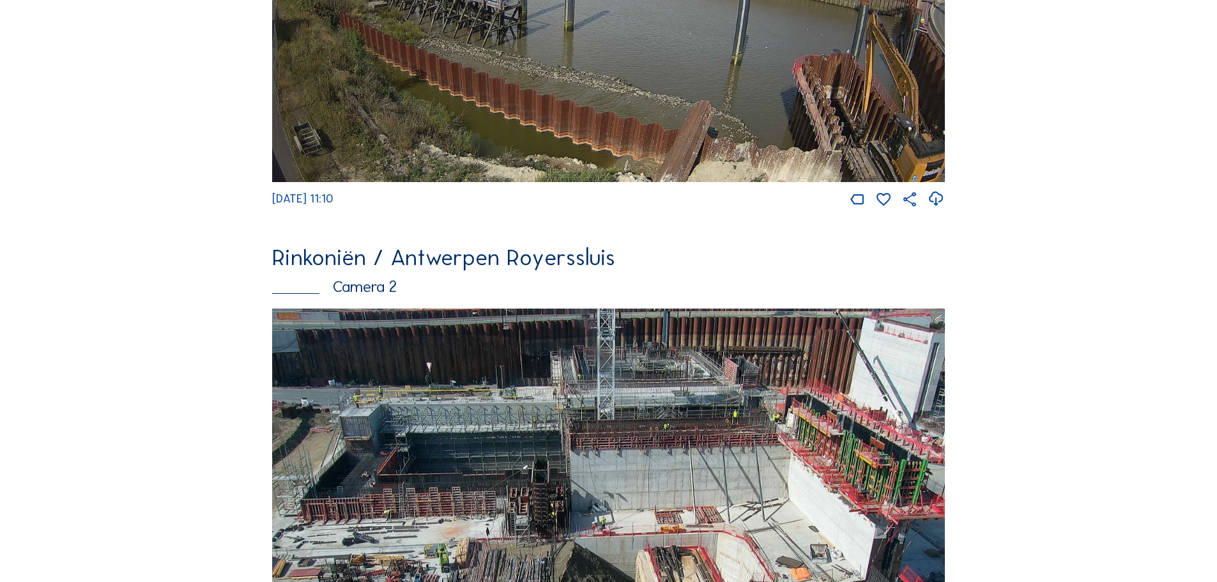
scroll to position [0, 0]
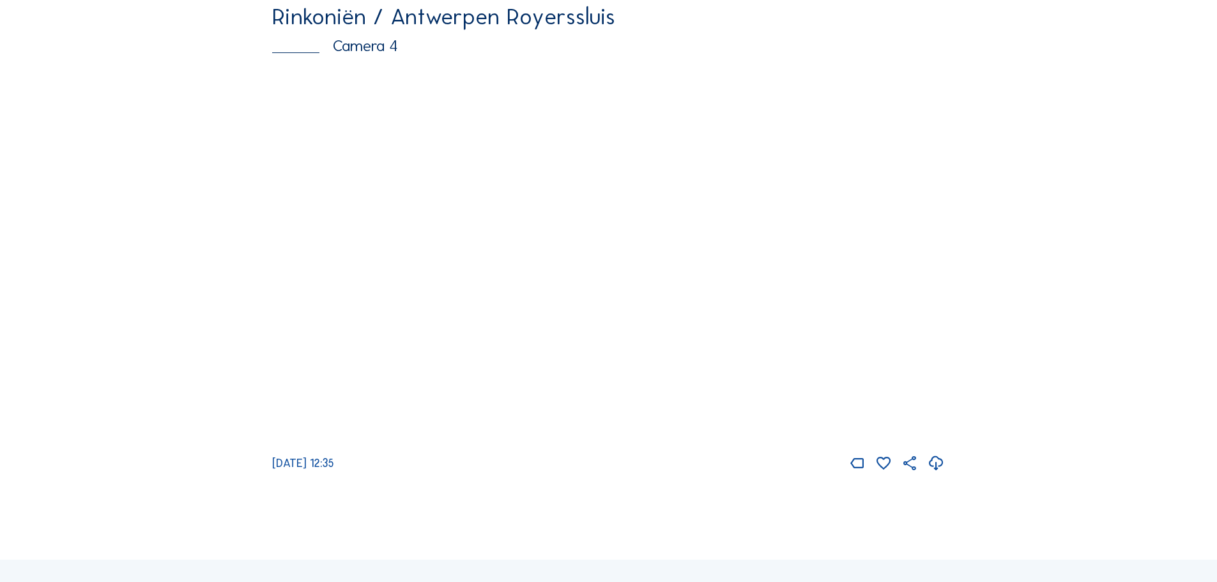
scroll to position [2172, 0]
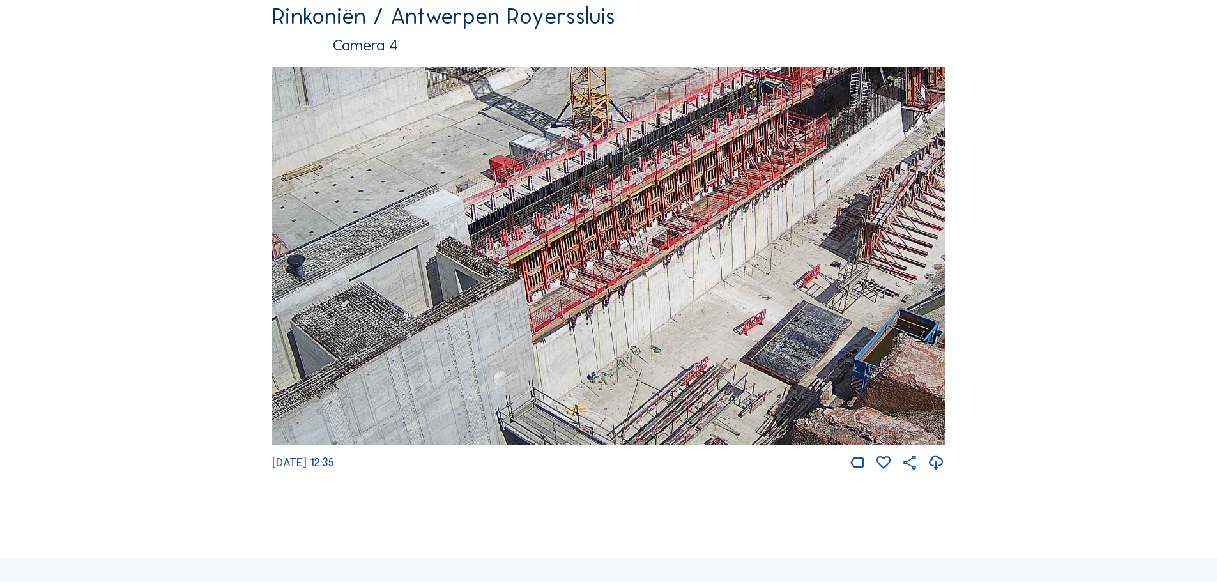
drag, startPoint x: 607, startPoint y: 365, endPoint x: 840, endPoint y: 218, distance: 275.6
click at [840, 218] on img at bounding box center [608, 256] width 673 height 379
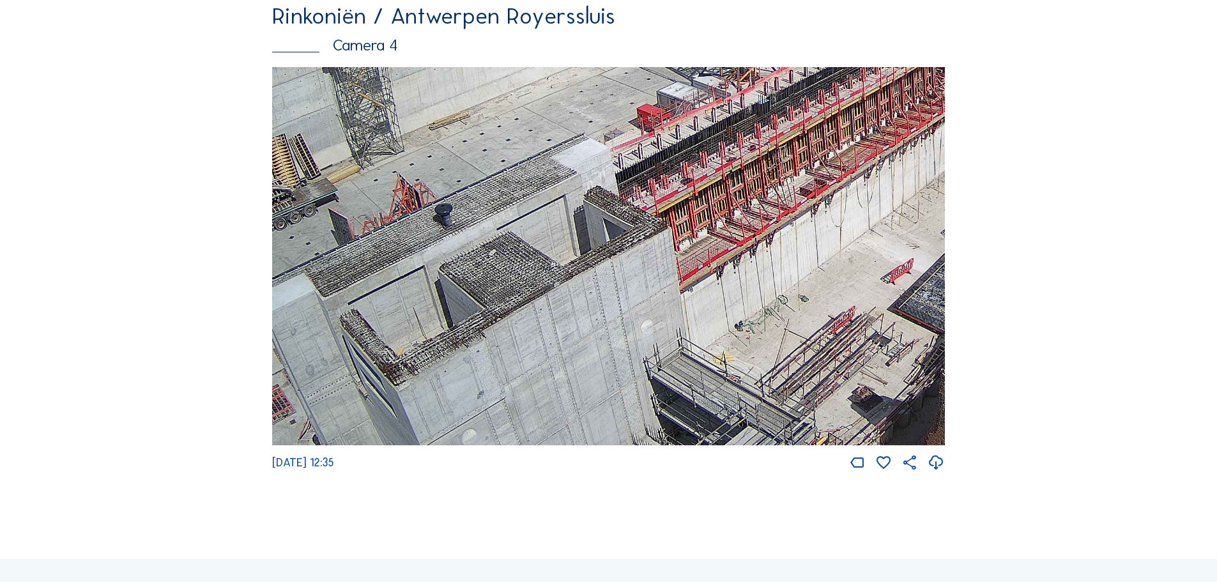
drag, startPoint x: 539, startPoint y: 304, endPoint x: 726, endPoint y: 243, distance: 196.7
click at [726, 243] on img at bounding box center [608, 256] width 673 height 379
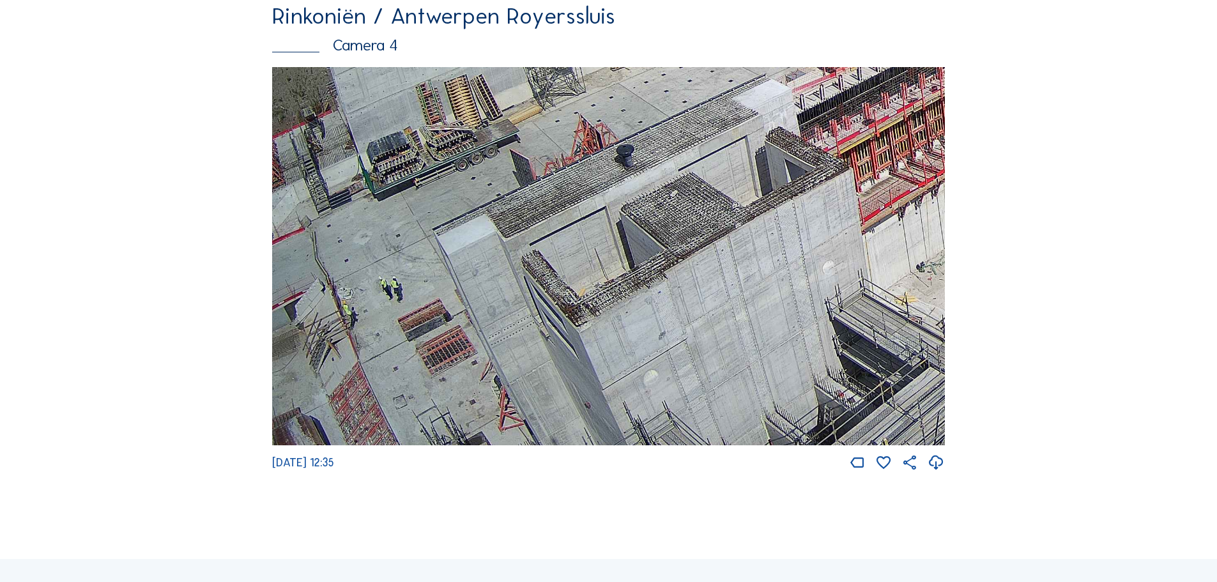
drag, startPoint x: 438, startPoint y: 347, endPoint x: 601, endPoint y: 225, distance: 203.9
click at [601, 225] on img at bounding box center [608, 256] width 673 height 379
drag, startPoint x: 468, startPoint y: 346, endPoint x: 476, endPoint y: 248, distance: 98.1
click at [476, 252] on img at bounding box center [608, 256] width 673 height 379
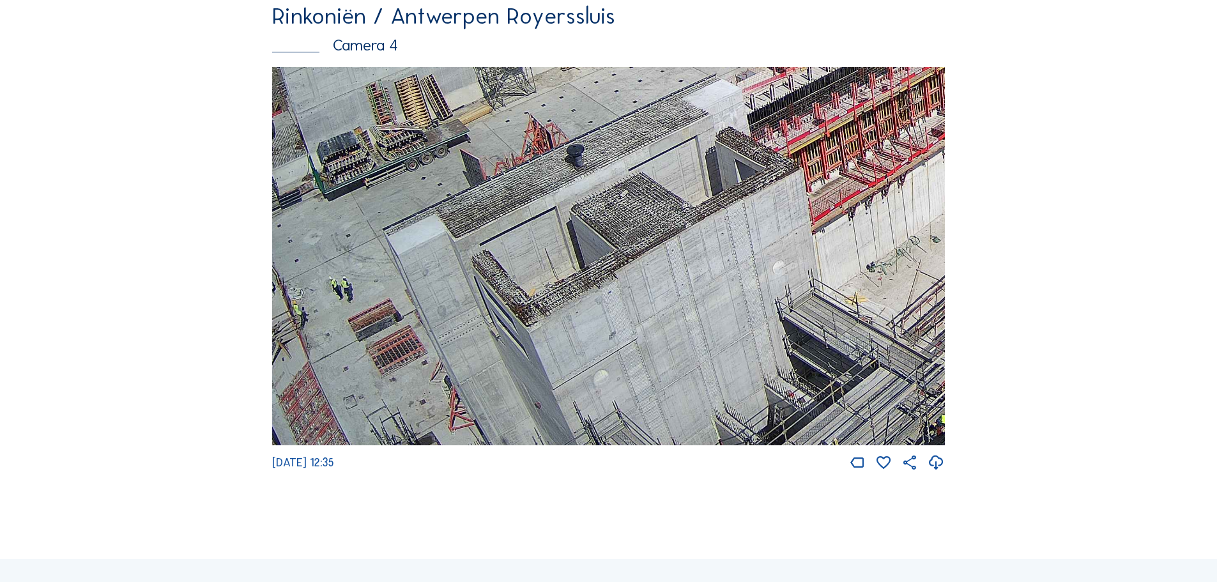
drag, startPoint x: 784, startPoint y: 296, endPoint x: 735, endPoint y: 286, distance: 50.9
click at [735, 286] on img at bounding box center [608, 256] width 673 height 379
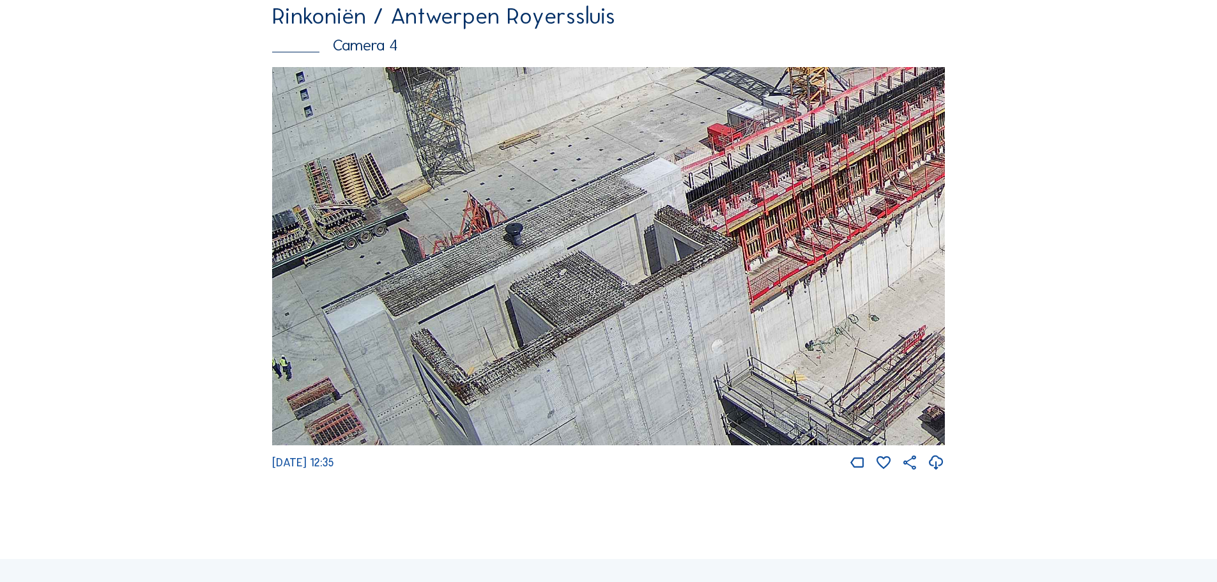
drag, startPoint x: 823, startPoint y: 278, endPoint x: 761, endPoint y: 388, distance: 125.9
click at [761, 388] on img at bounding box center [608, 256] width 673 height 379
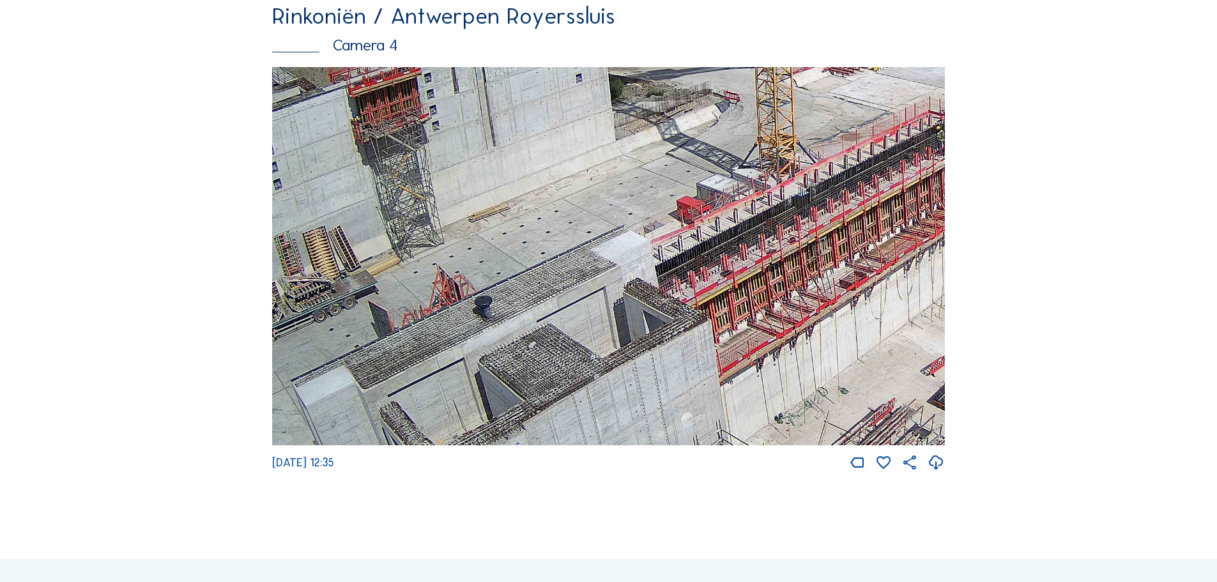
drag, startPoint x: 782, startPoint y: 229, endPoint x: 723, endPoint y: 309, distance: 99.5
click at [723, 309] on img at bounding box center [608, 256] width 673 height 379
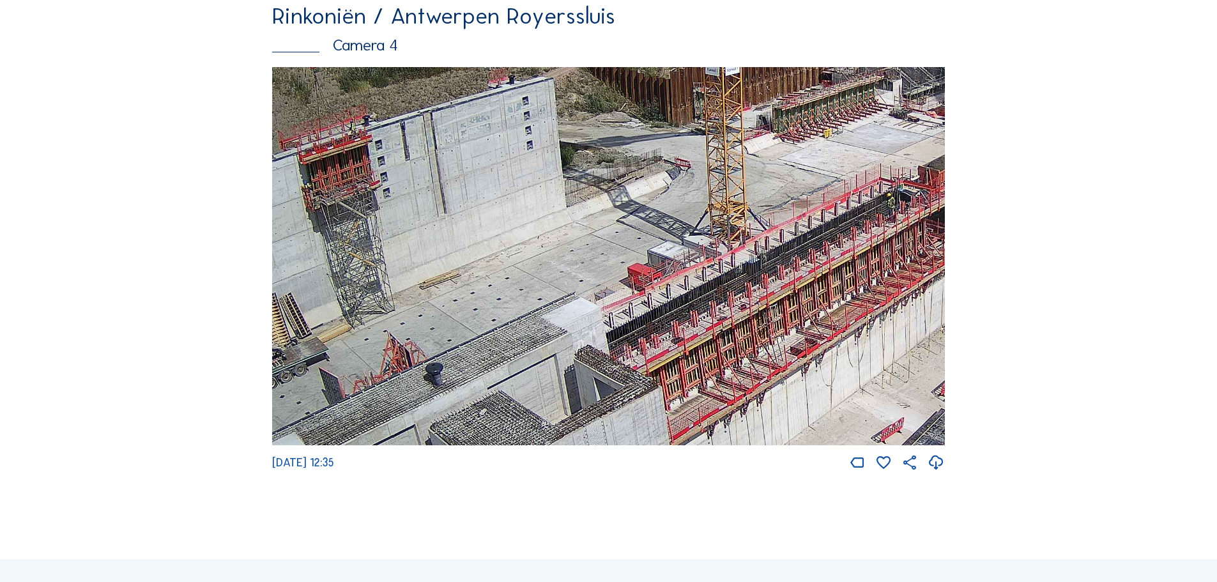
drag, startPoint x: 815, startPoint y: 210, endPoint x: 796, endPoint y: 239, distance: 34.5
click at [796, 239] on img at bounding box center [608, 256] width 673 height 379
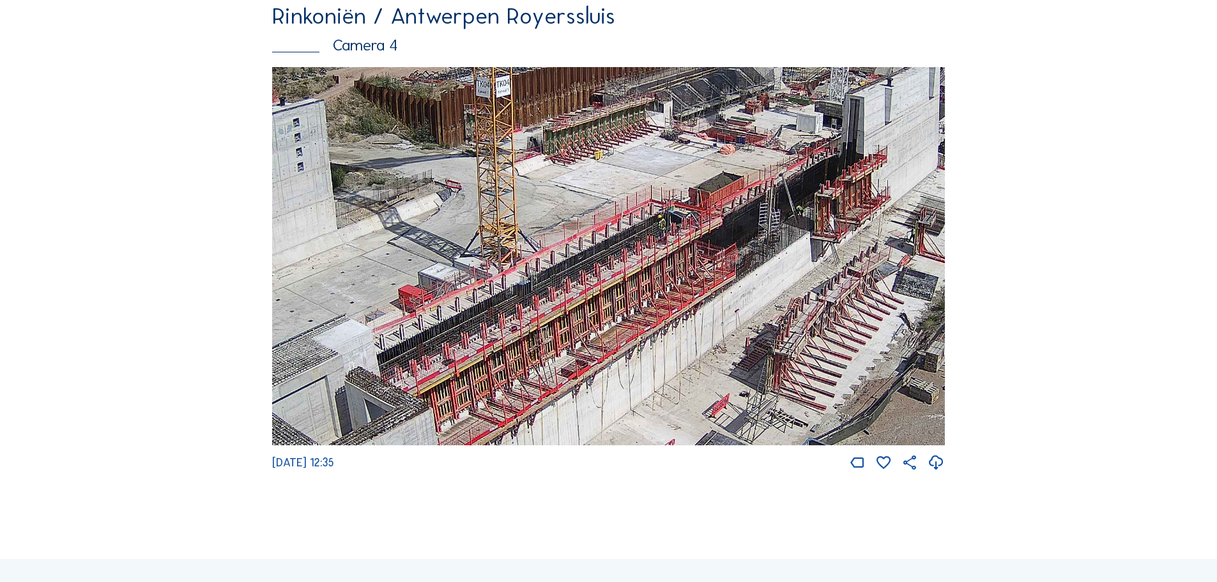
drag, startPoint x: 820, startPoint y: 285, endPoint x: 583, endPoint y: 287, distance: 237.6
click at [581, 293] on img at bounding box center [608, 256] width 673 height 379
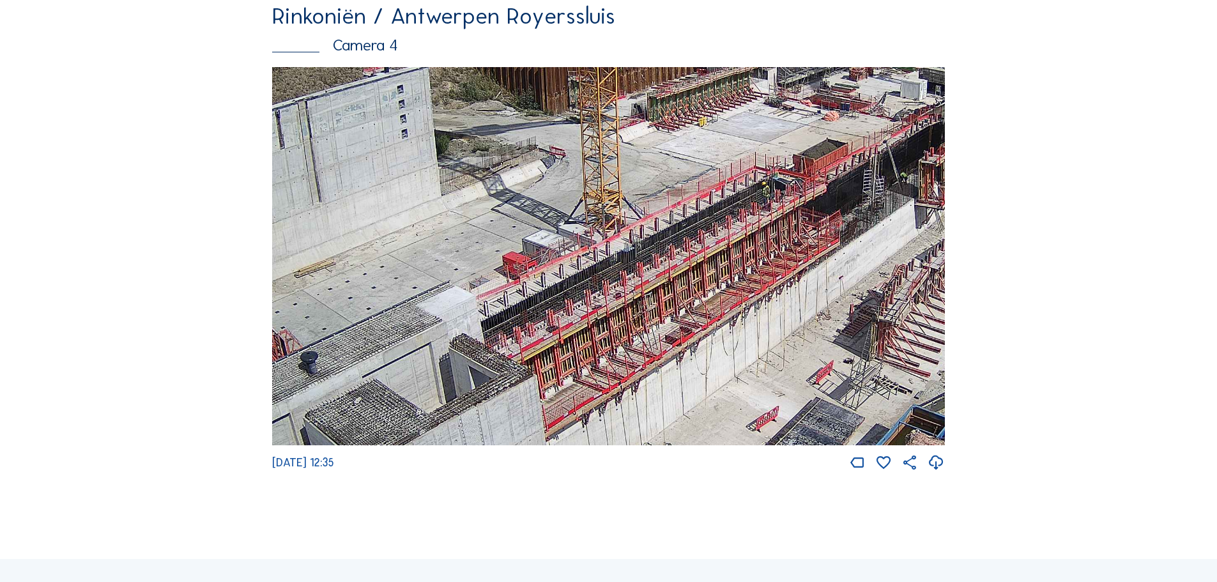
drag, startPoint x: 714, startPoint y: 306, endPoint x: 761, endPoint y: 300, distance: 47.1
click at [761, 300] on img at bounding box center [608, 256] width 673 height 379
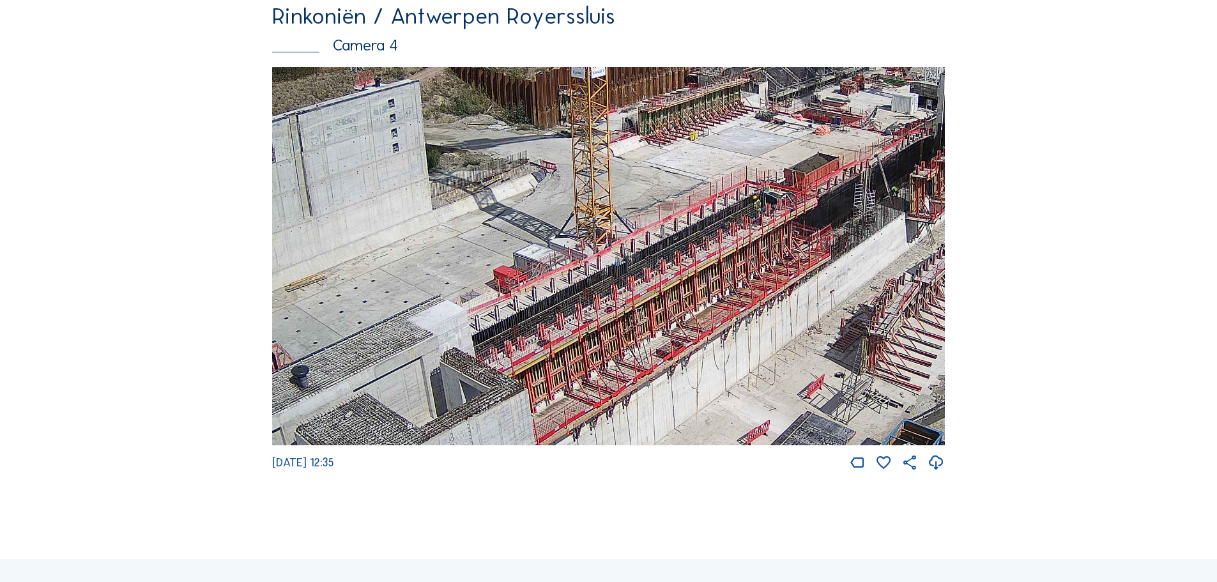
drag, startPoint x: 741, startPoint y: 216, endPoint x: 732, endPoint y: 230, distance: 16.7
click at [732, 230] on img at bounding box center [608, 256] width 673 height 379
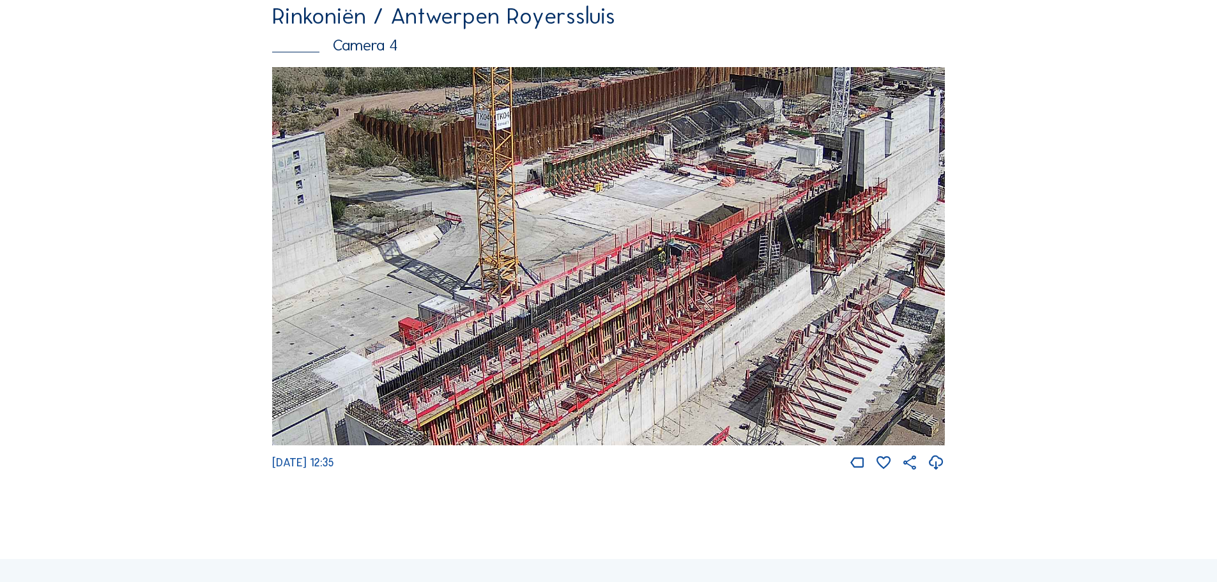
drag, startPoint x: 768, startPoint y: 219, endPoint x: 670, endPoint y: 272, distance: 111.2
click at [670, 272] on img at bounding box center [608, 256] width 673 height 379
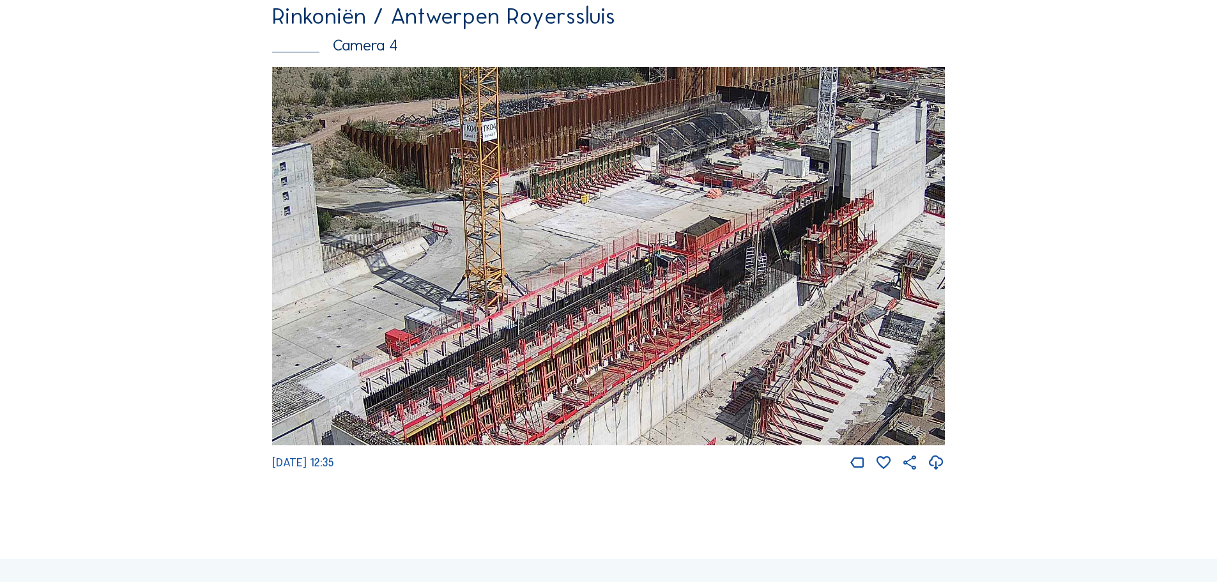
drag, startPoint x: 832, startPoint y: 211, endPoint x: 807, endPoint y: 226, distance: 28.7
click at [807, 226] on img at bounding box center [608, 256] width 673 height 379
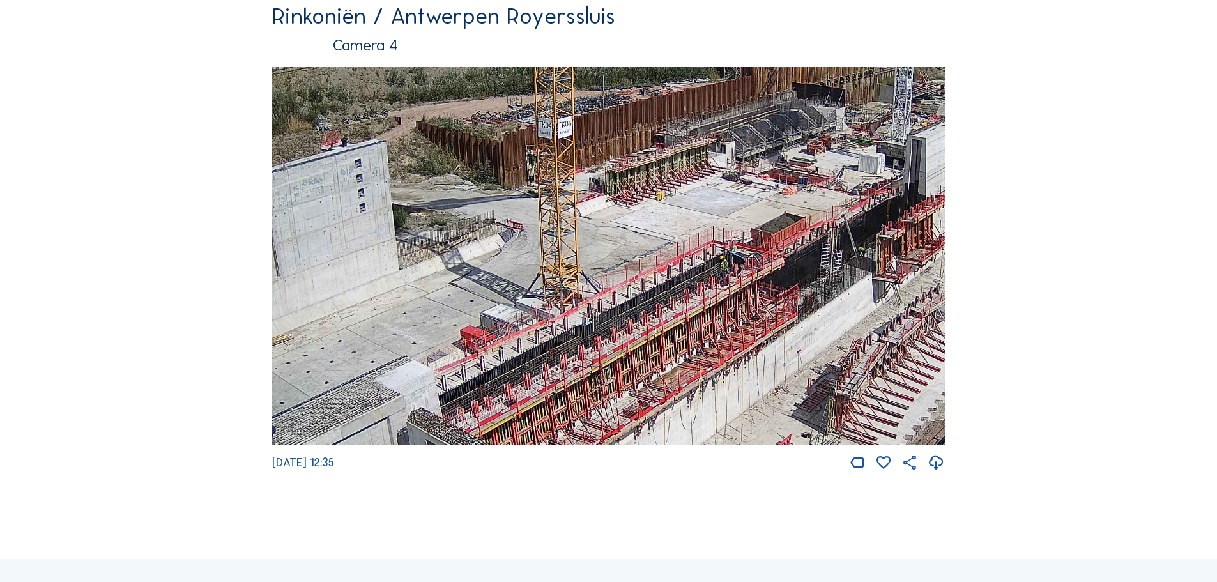
drag, startPoint x: 614, startPoint y: 273, endPoint x: 705, endPoint y: 262, distance: 90.7
click at [705, 262] on img at bounding box center [608, 256] width 673 height 379
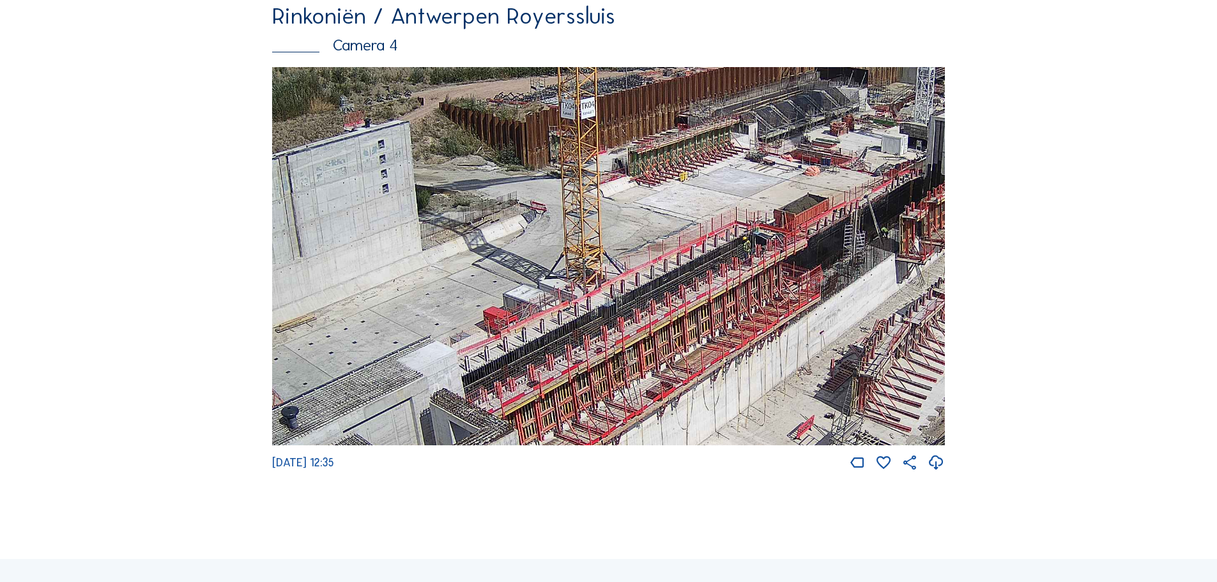
drag, startPoint x: 590, startPoint y: 333, endPoint x: 813, endPoint y: 218, distance: 250.8
click at [812, 218] on img at bounding box center [608, 256] width 673 height 379
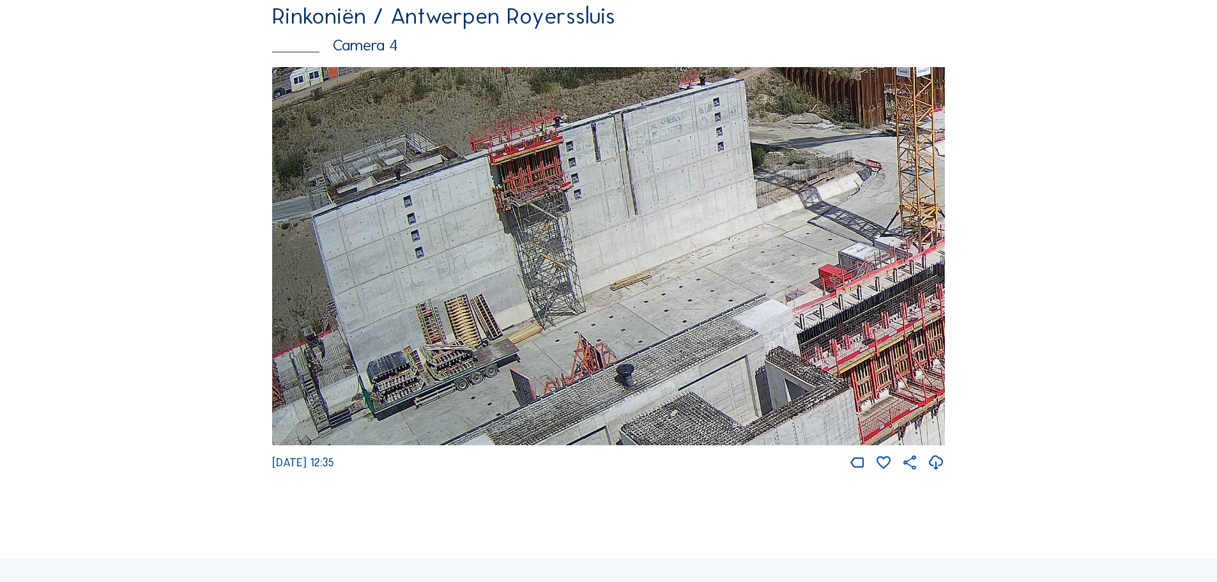
drag, startPoint x: 457, startPoint y: 314, endPoint x: 754, endPoint y: 370, distance: 302.3
click at [754, 370] on img at bounding box center [608, 256] width 673 height 379
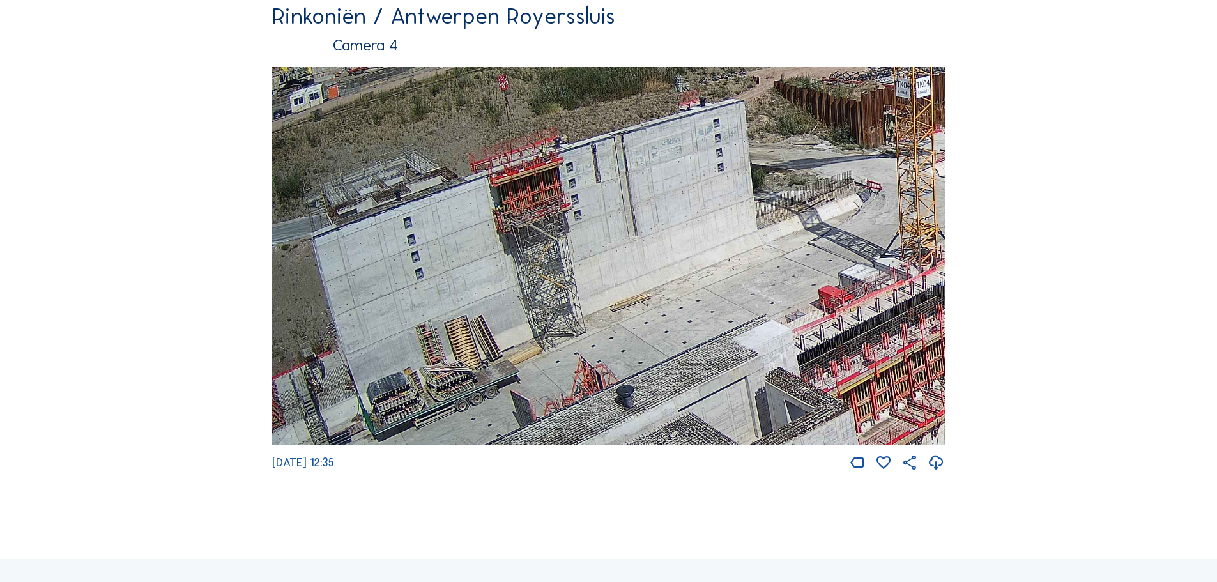
drag, startPoint x: 531, startPoint y: 238, endPoint x: 554, endPoint y: 266, distance: 35.8
click at [554, 266] on img at bounding box center [608, 256] width 673 height 379
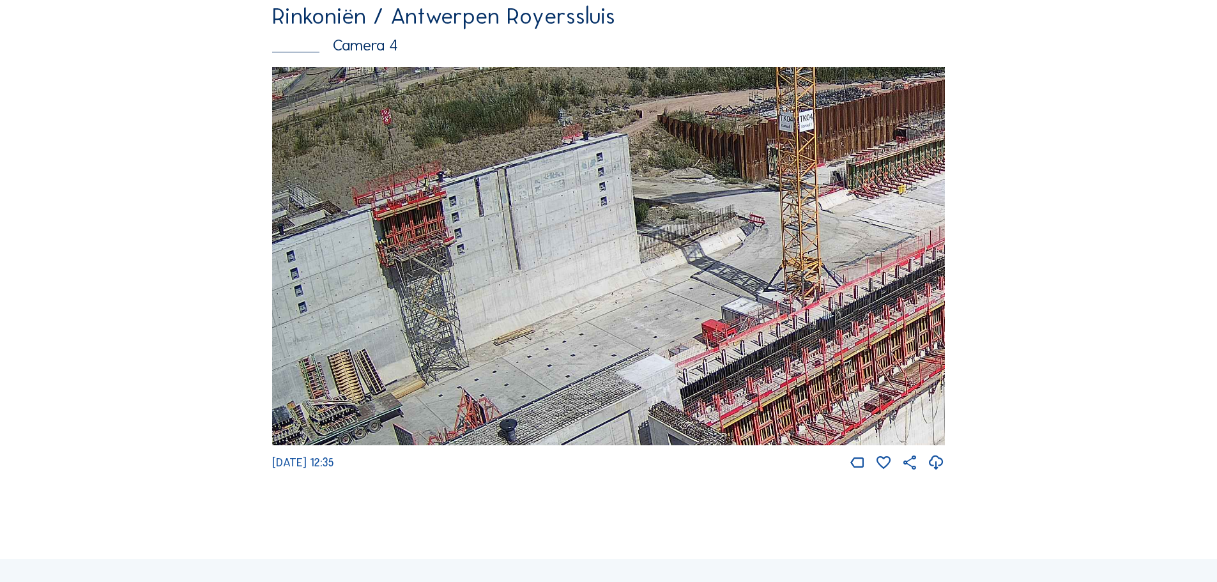
drag, startPoint x: 731, startPoint y: 266, endPoint x: 611, endPoint y: 293, distance: 122.9
click at [611, 293] on img at bounding box center [608, 256] width 673 height 379
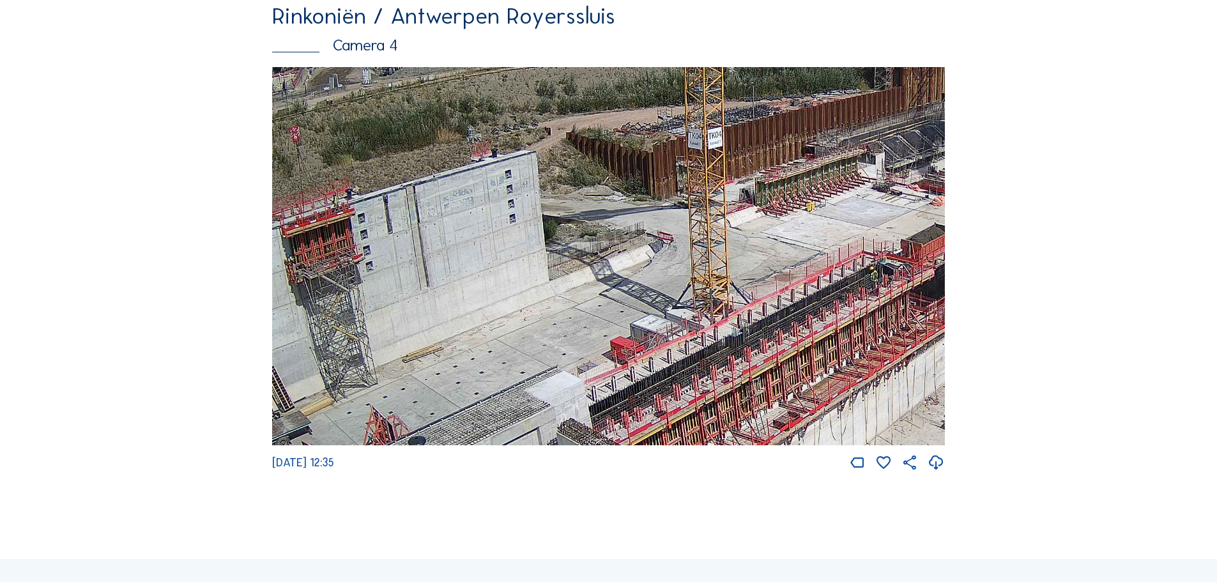
drag, startPoint x: 782, startPoint y: 294, endPoint x: 602, endPoint y: 305, distance: 181.1
click at [602, 305] on img at bounding box center [608, 256] width 673 height 379
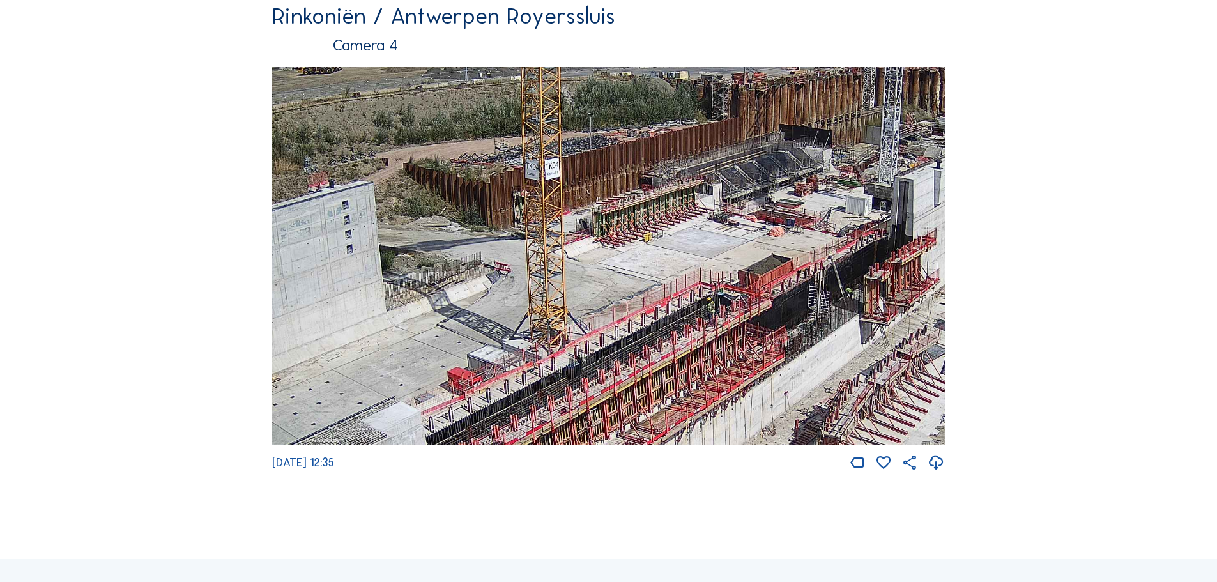
click at [692, 330] on img at bounding box center [608, 256] width 673 height 379
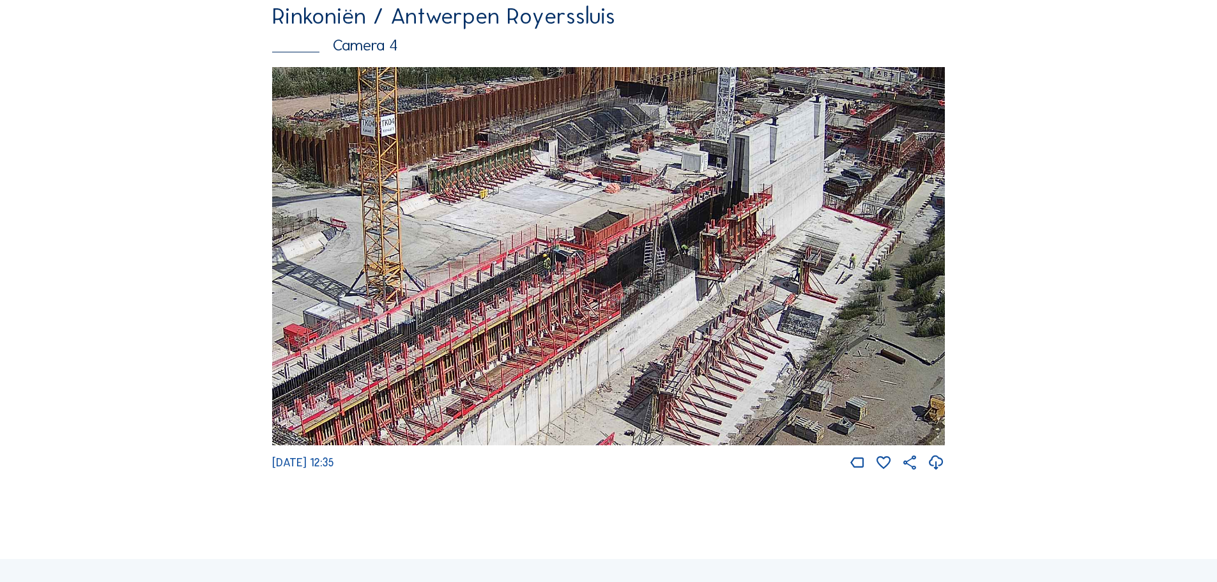
drag, startPoint x: 829, startPoint y: 308, endPoint x: 619, endPoint y: 234, distance: 222.6
click at [619, 234] on img at bounding box center [608, 256] width 673 height 379
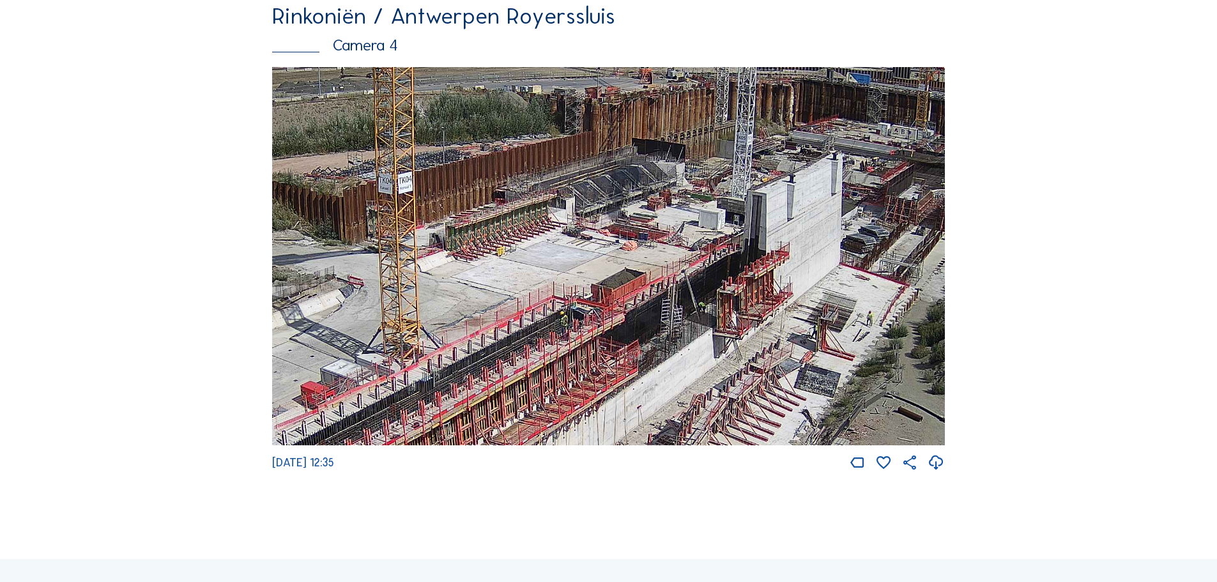
drag, startPoint x: 617, startPoint y: 284, endPoint x: 710, endPoint y: 404, distance: 151.6
click at [710, 404] on img at bounding box center [608, 256] width 673 height 379
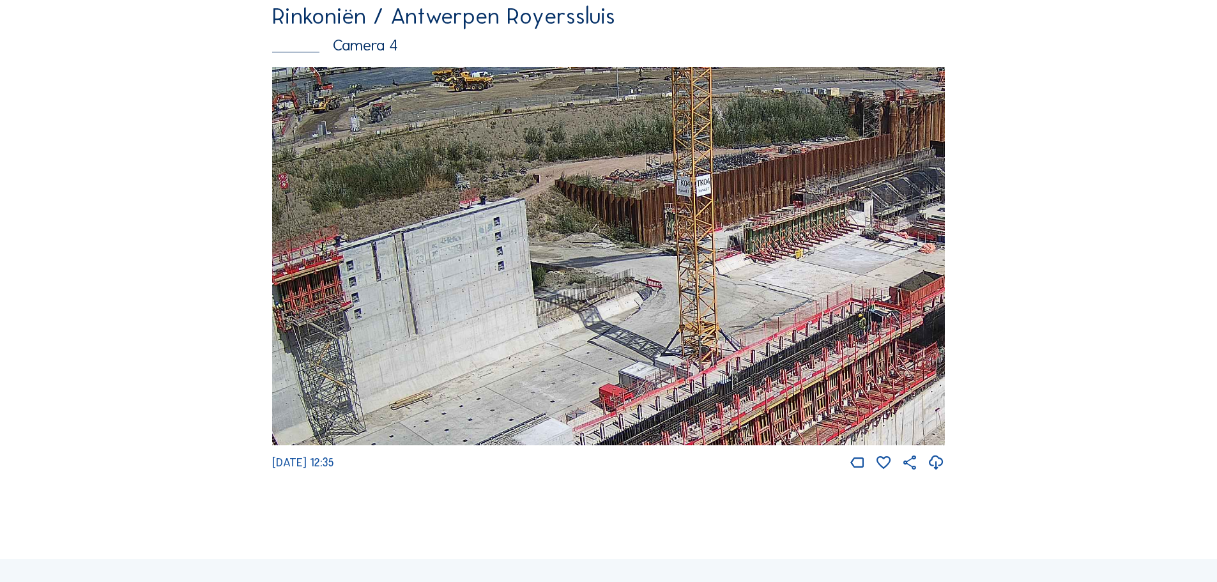
drag, startPoint x: 531, startPoint y: 326, endPoint x: 816, endPoint y: 296, distance: 285.8
click at [816, 296] on img at bounding box center [608, 256] width 673 height 379
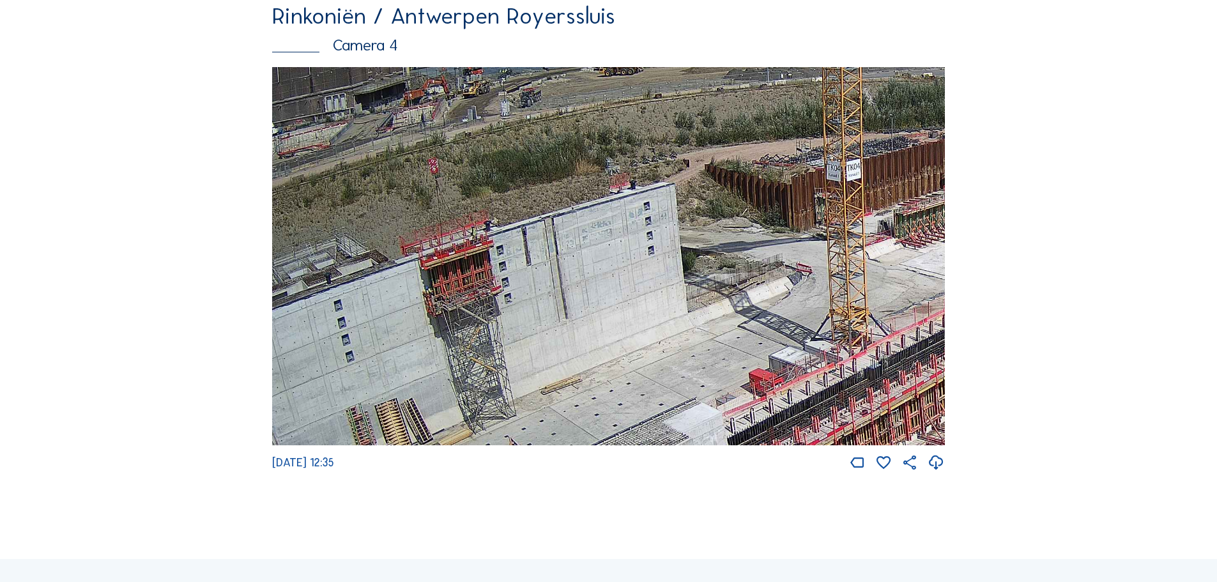
drag, startPoint x: 482, startPoint y: 237, endPoint x: 504, endPoint y: 237, distance: 22.4
click at [504, 237] on img at bounding box center [608, 256] width 673 height 379
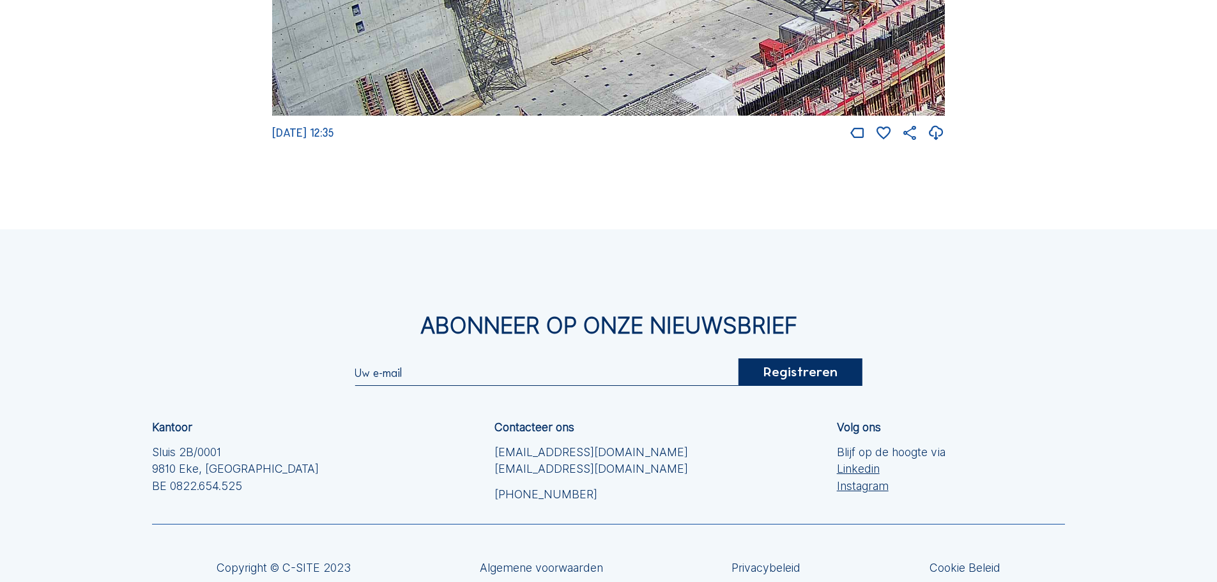
scroll to position [2504, 0]
